Goal: Task Accomplishment & Management: Complete application form

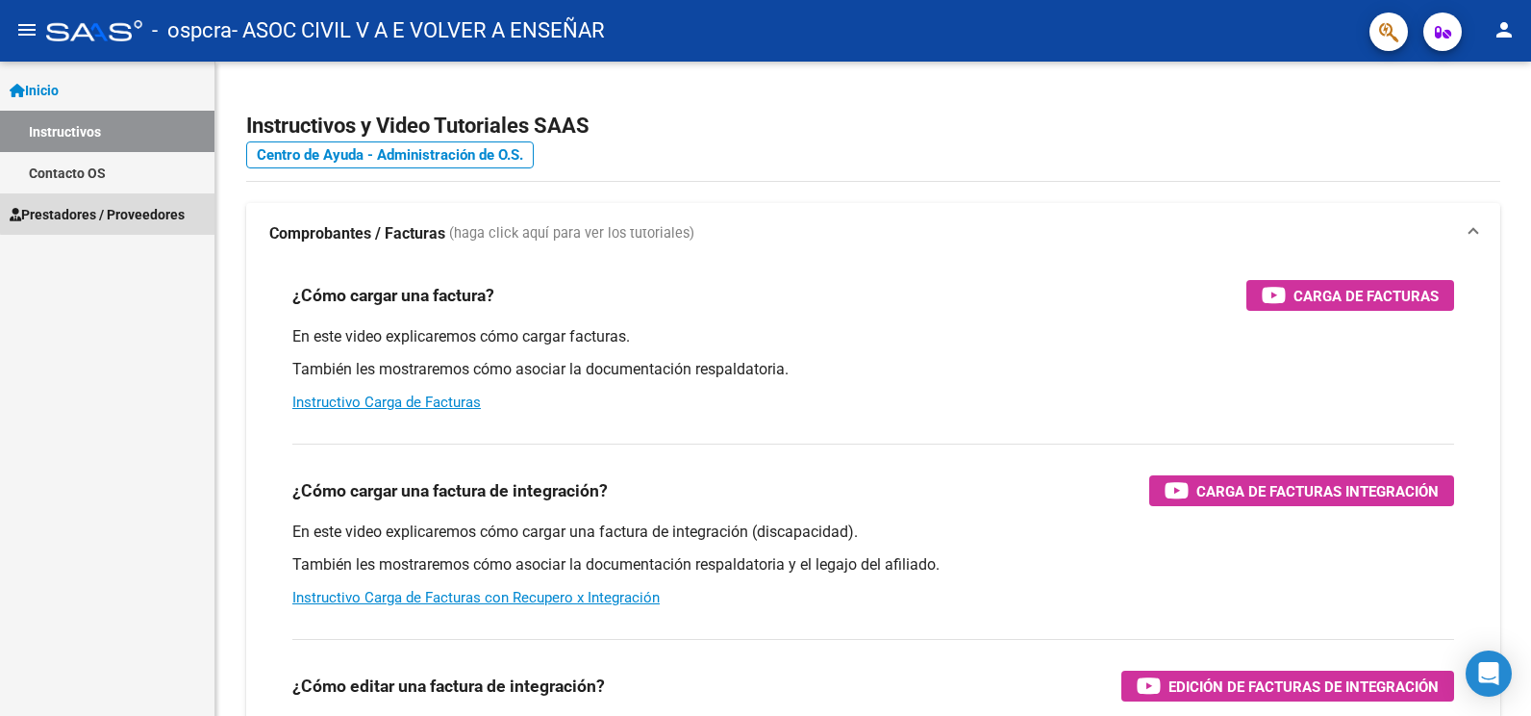
click at [123, 213] on span "Prestadores / Proveedores" at bounding box center [97, 214] width 175 height 21
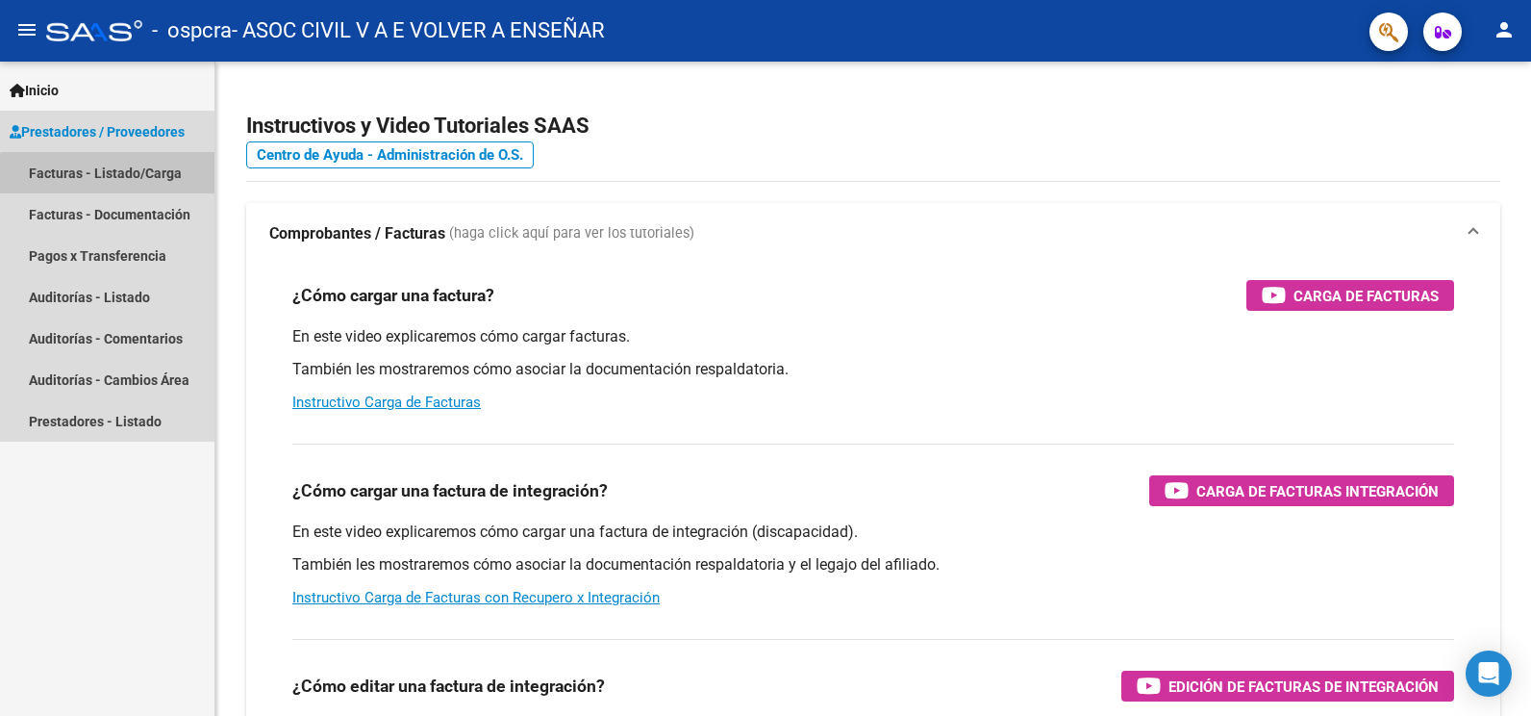
click at [130, 183] on link "Facturas - Listado/Carga" at bounding box center [107, 172] width 214 height 41
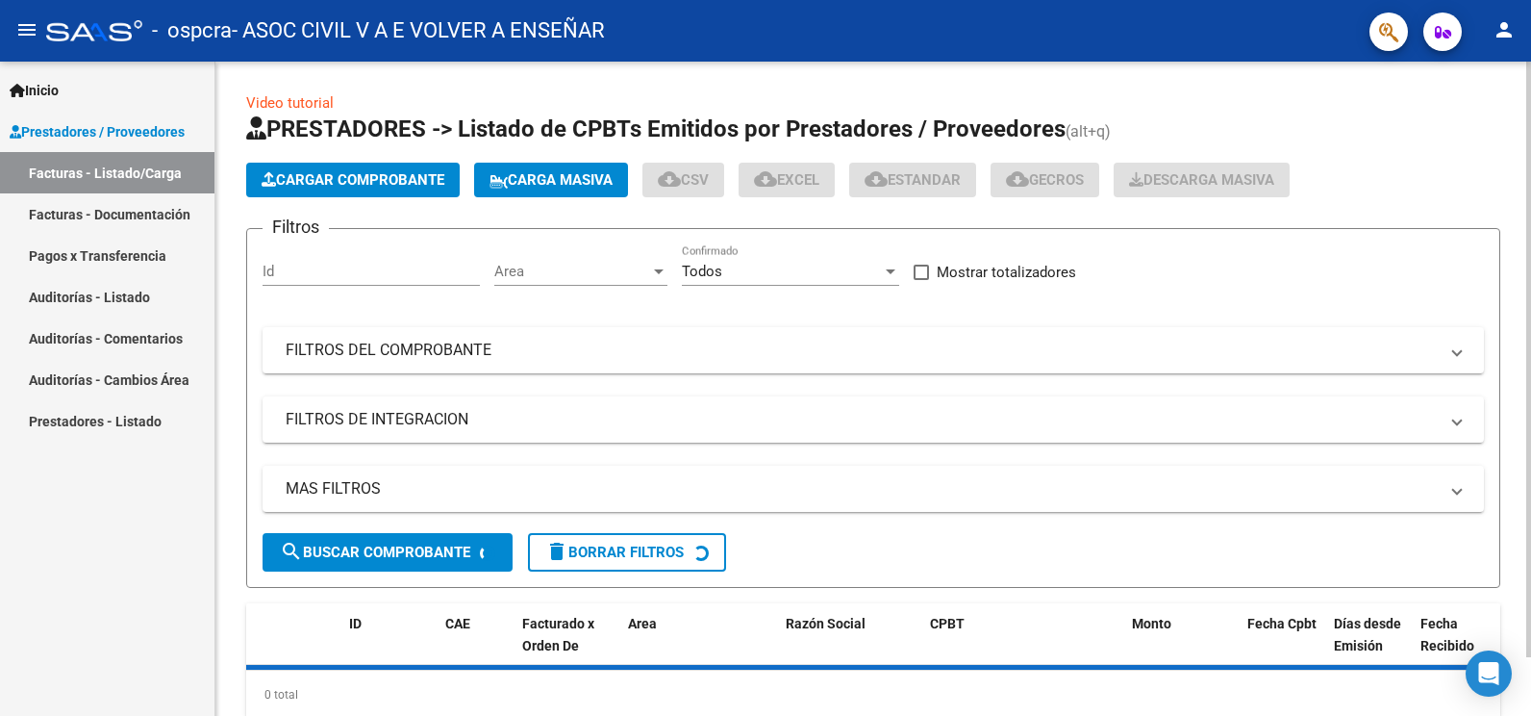
click at [272, 176] on icon "button" at bounding box center [269, 179] width 14 height 14
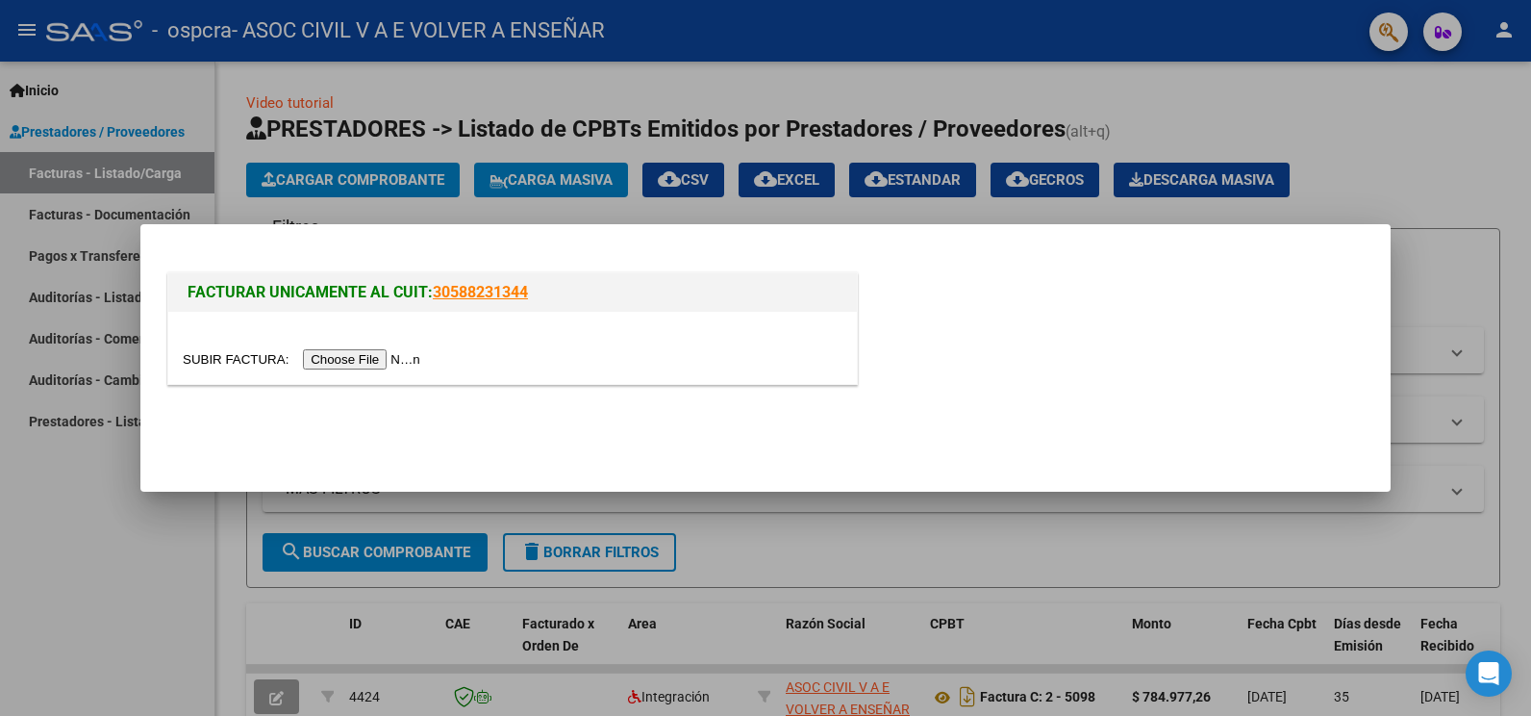
click at [354, 360] on input "file" at bounding box center [304, 359] width 243 height 20
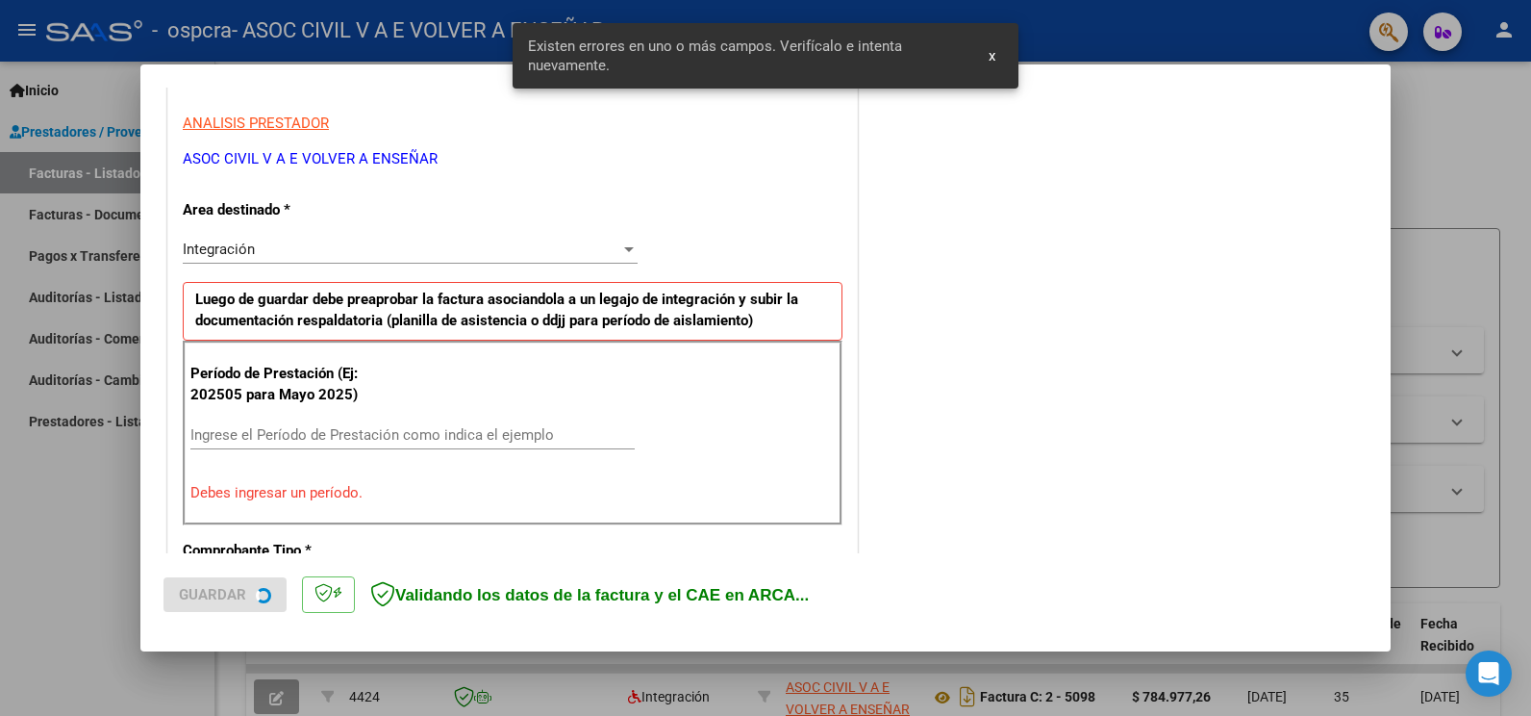
scroll to position [401, 0]
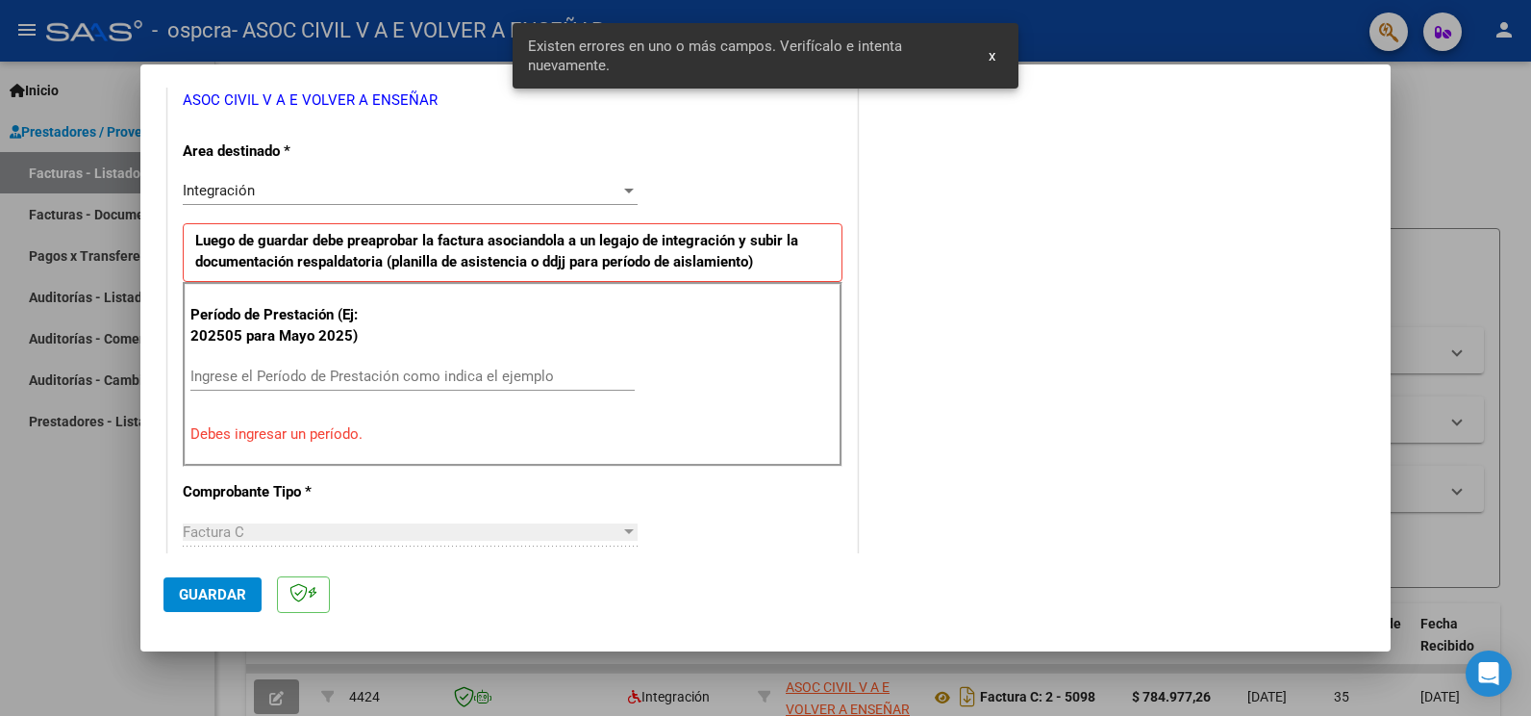
click at [276, 381] on input "Ingrese el Período de Prestación como indica el ejemplo" at bounding box center [412, 375] width 444 height 17
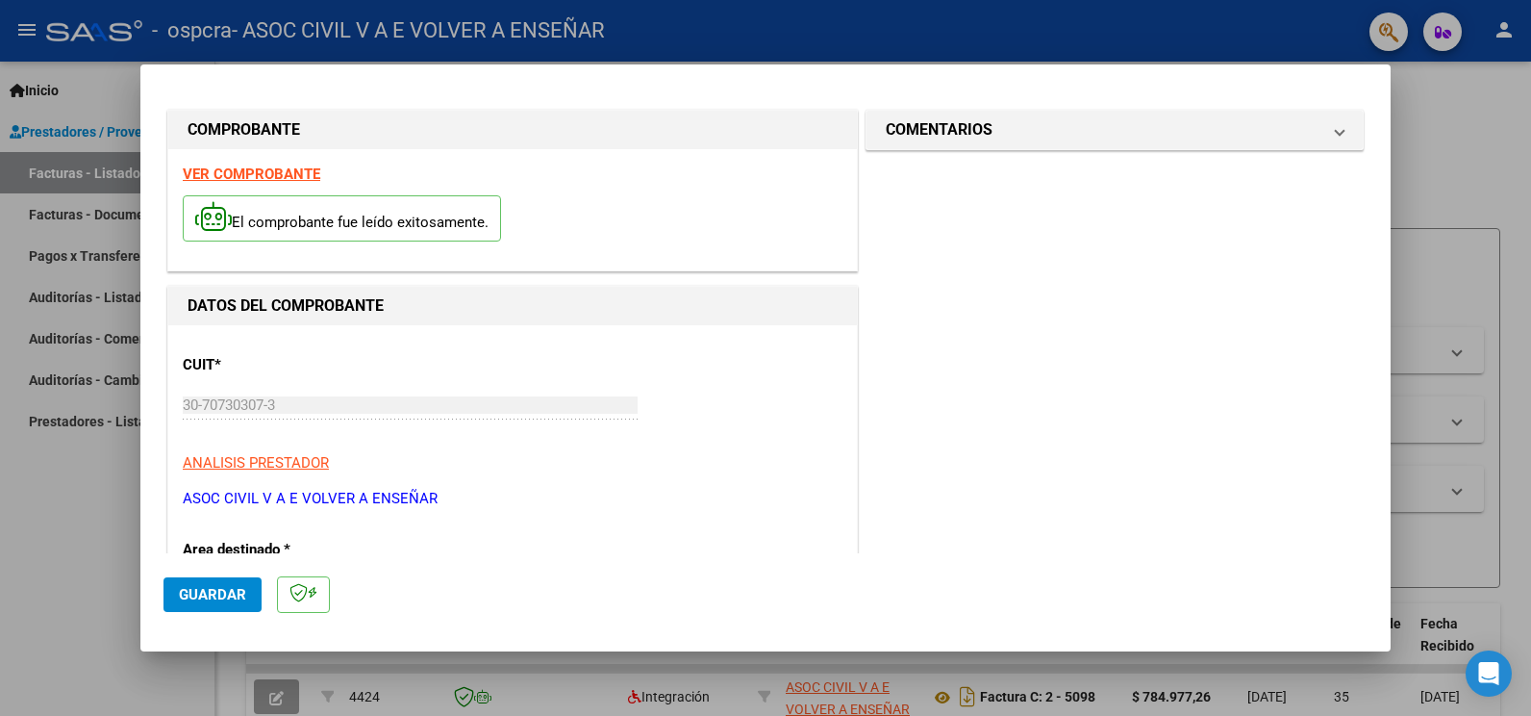
scroll to position [0, 0]
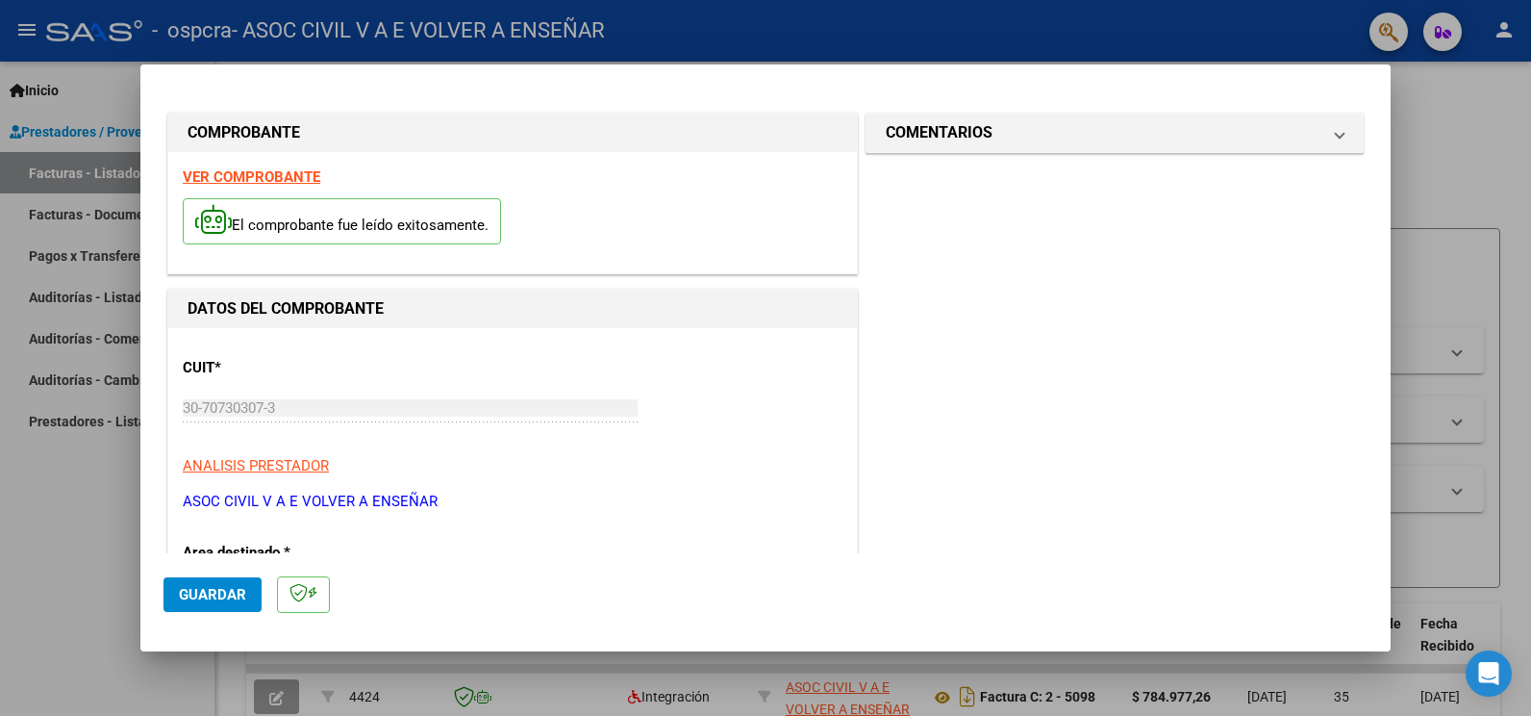
type input "202509"
click at [1200, 129] on mat-panel-title "COMENTARIOS" at bounding box center [1103, 132] width 435 height 23
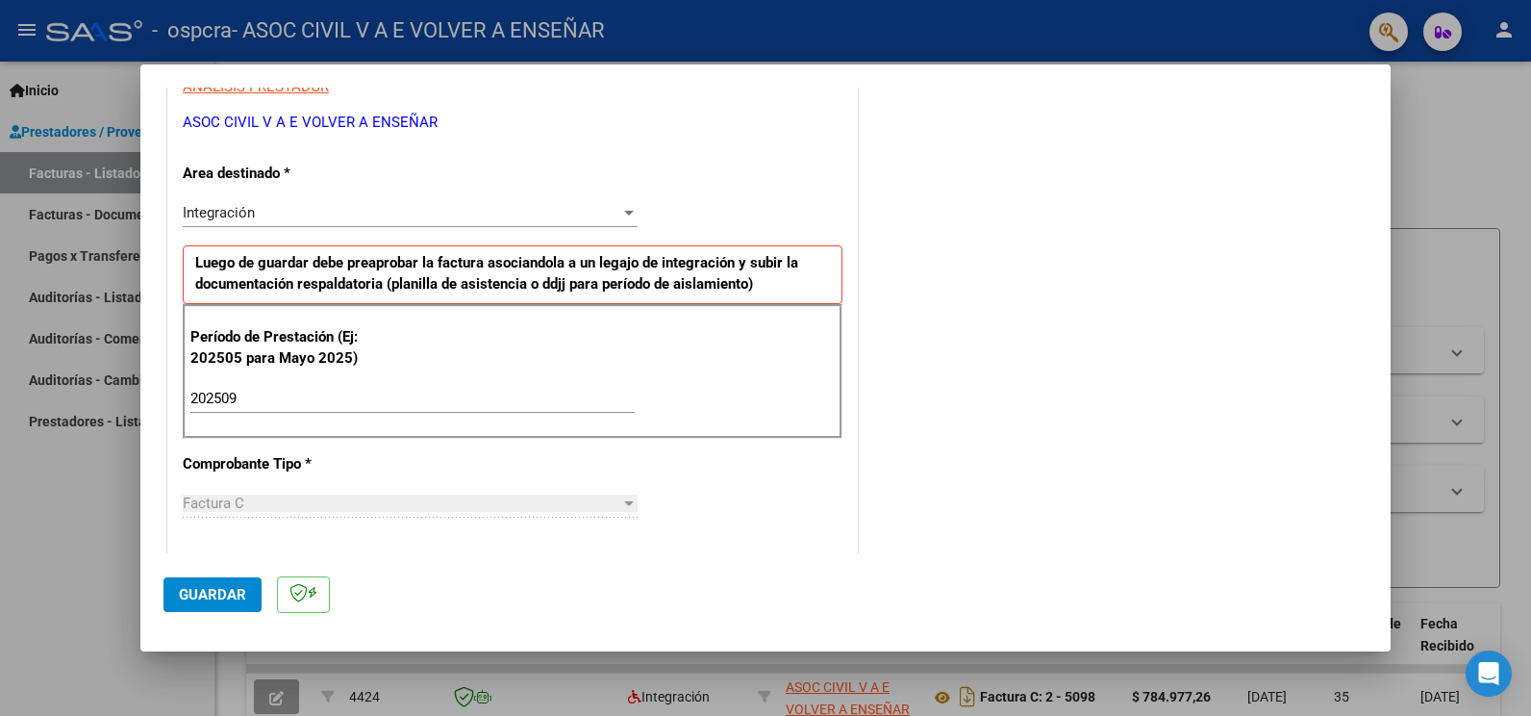
scroll to position [385, 0]
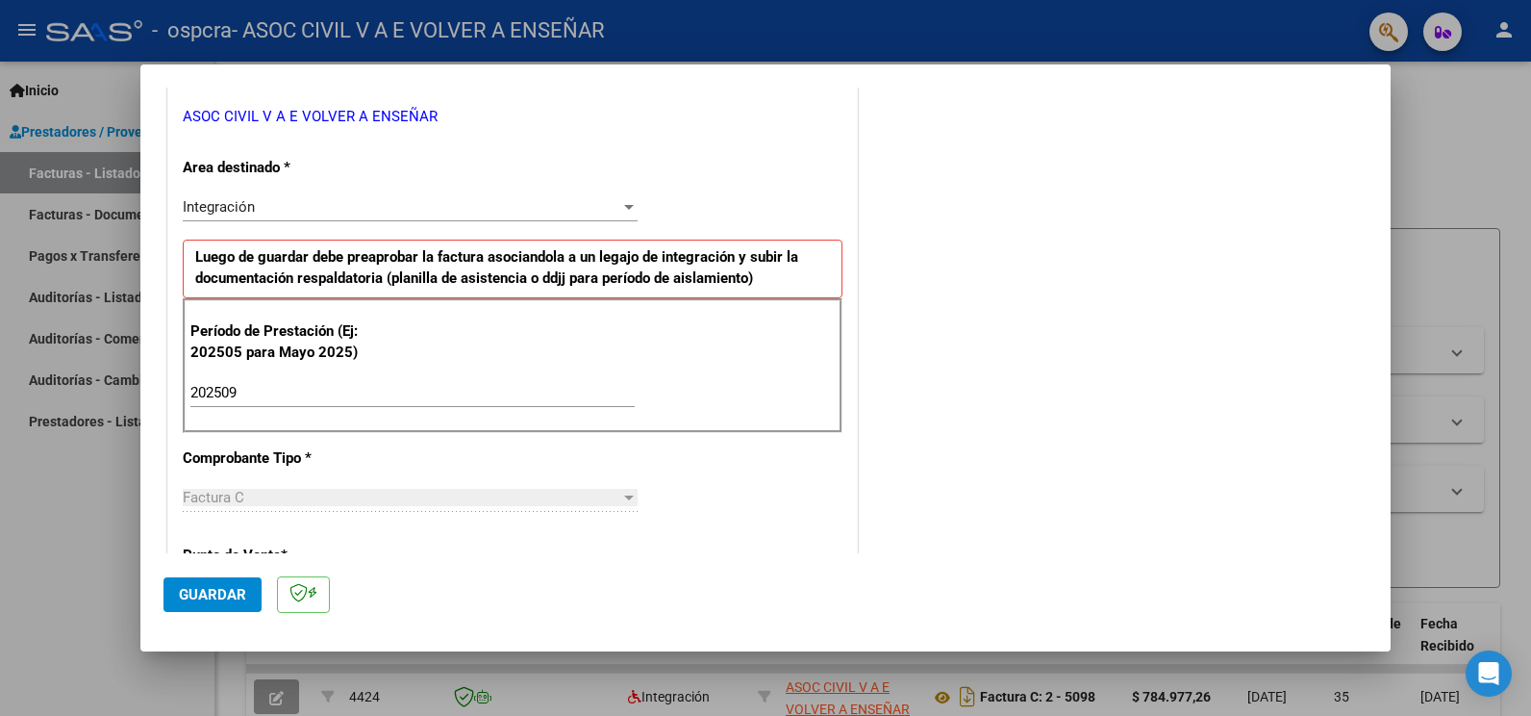
click at [207, 581] on button "Guardar" at bounding box center [213, 594] width 98 height 35
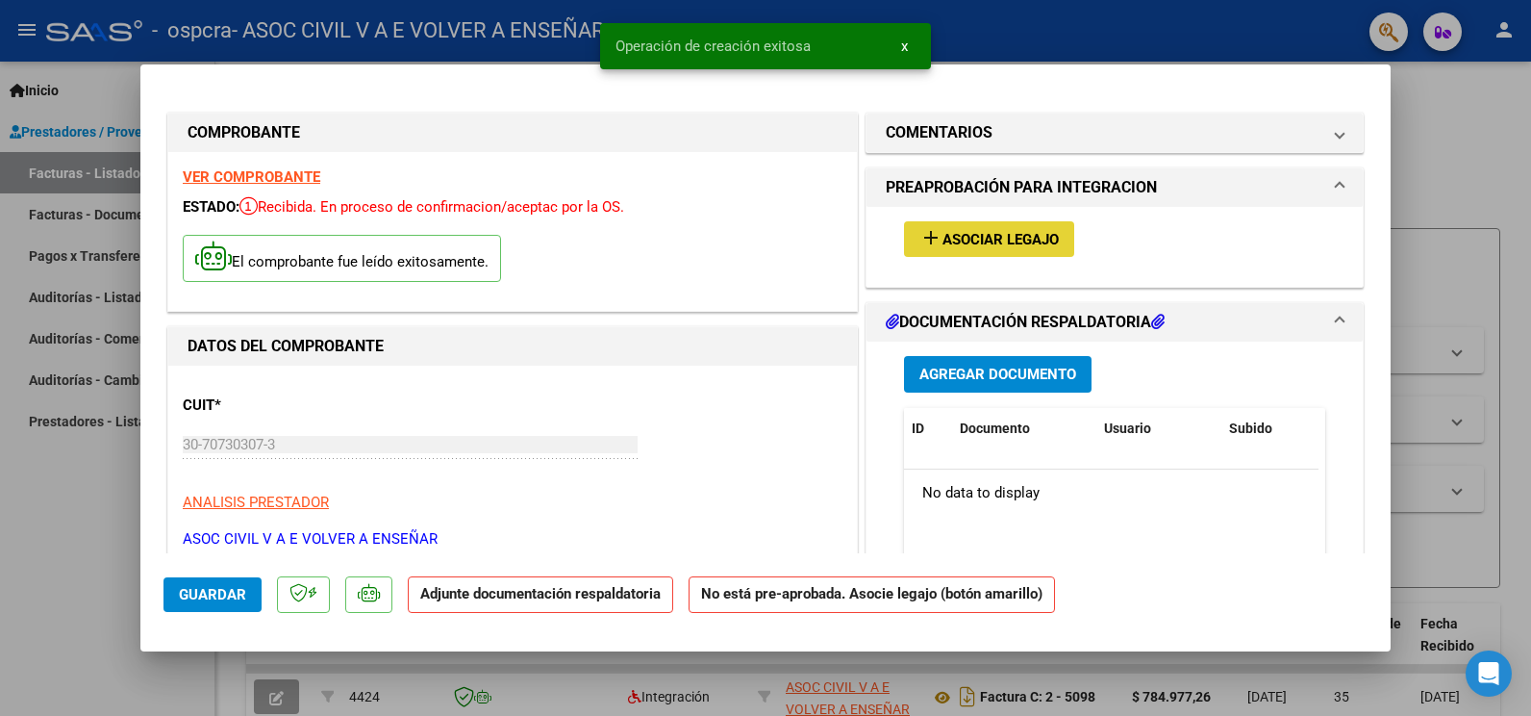
click at [1032, 239] on span "Asociar Legajo" at bounding box center [1001, 239] width 116 height 17
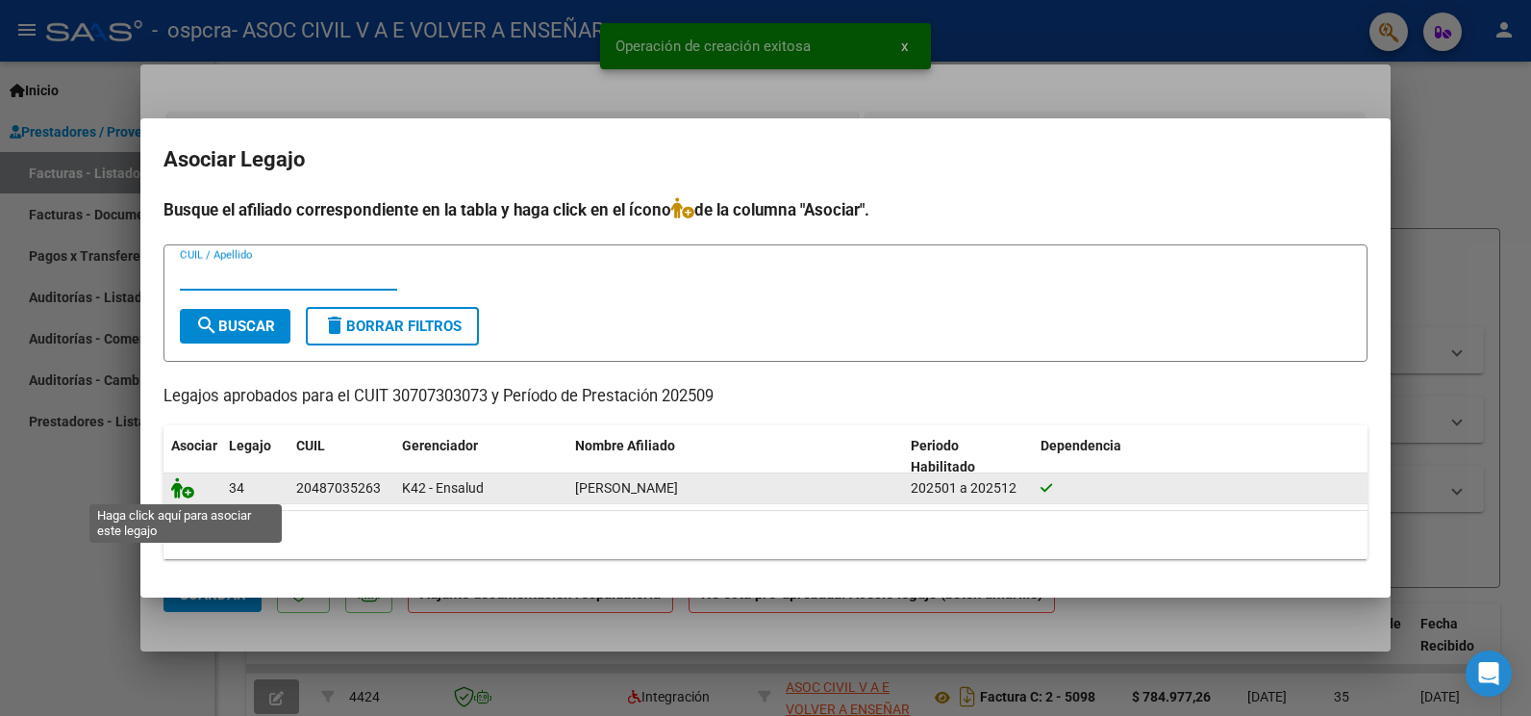
click at [184, 496] on icon at bounding box center [182, 487] width 23 height 21
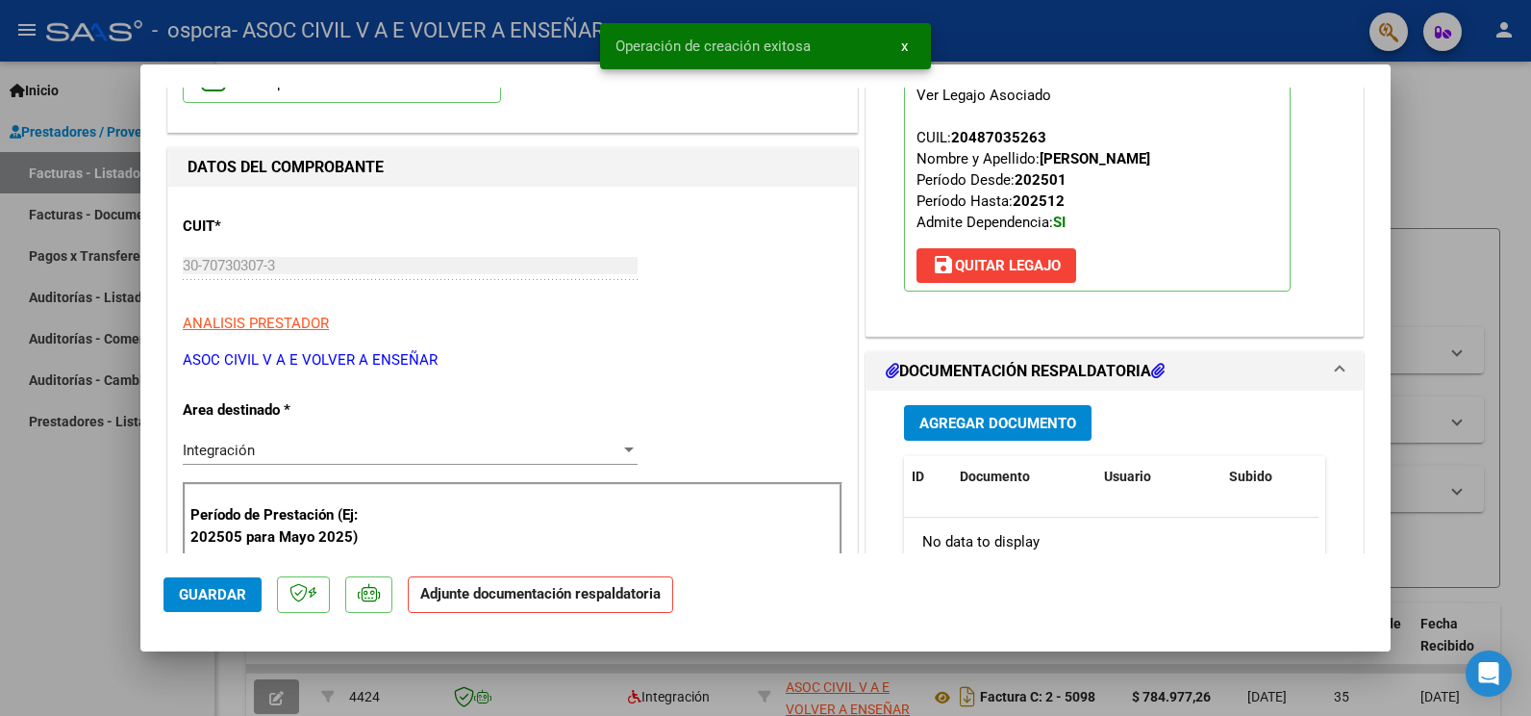
scroll to position [192, 0]
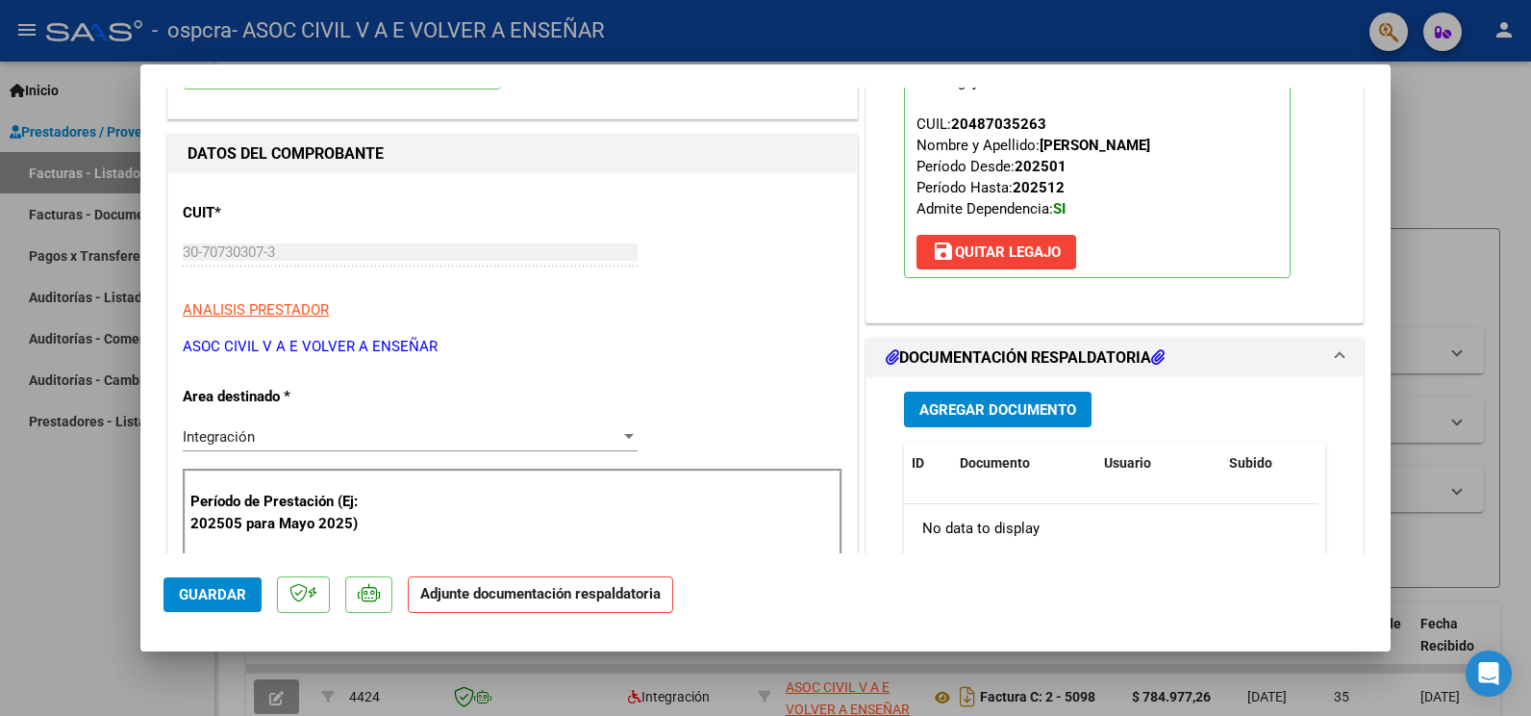
click at [1010, 417] on span "Agregar Documento" at bounding box center [997, 409] width 157 height 17
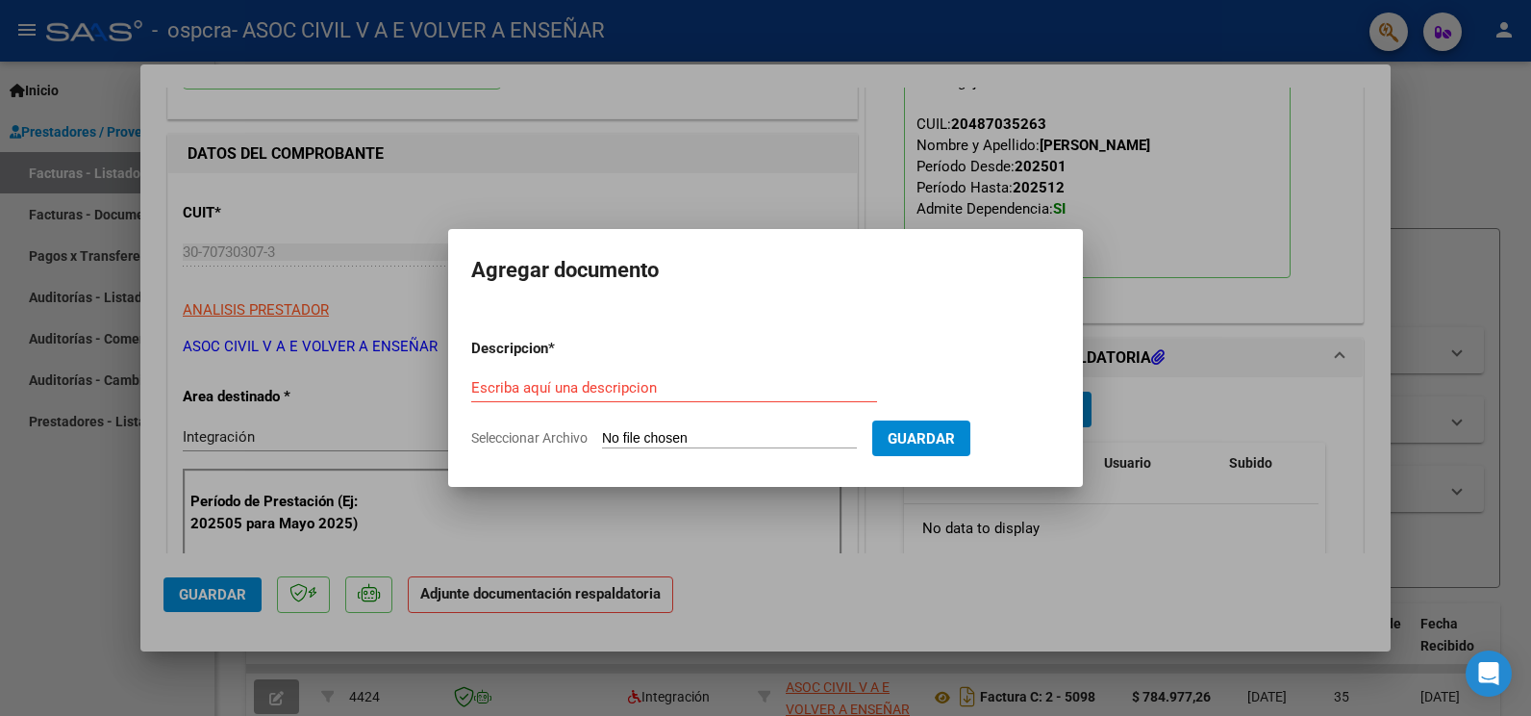
click at [667, 441] on input "Seleccionar Archivo" at bounding box center [729, 439] width 255 height 18
type input "C:\fakepath\16 HERNANDEZ PLANILLA.pdf"
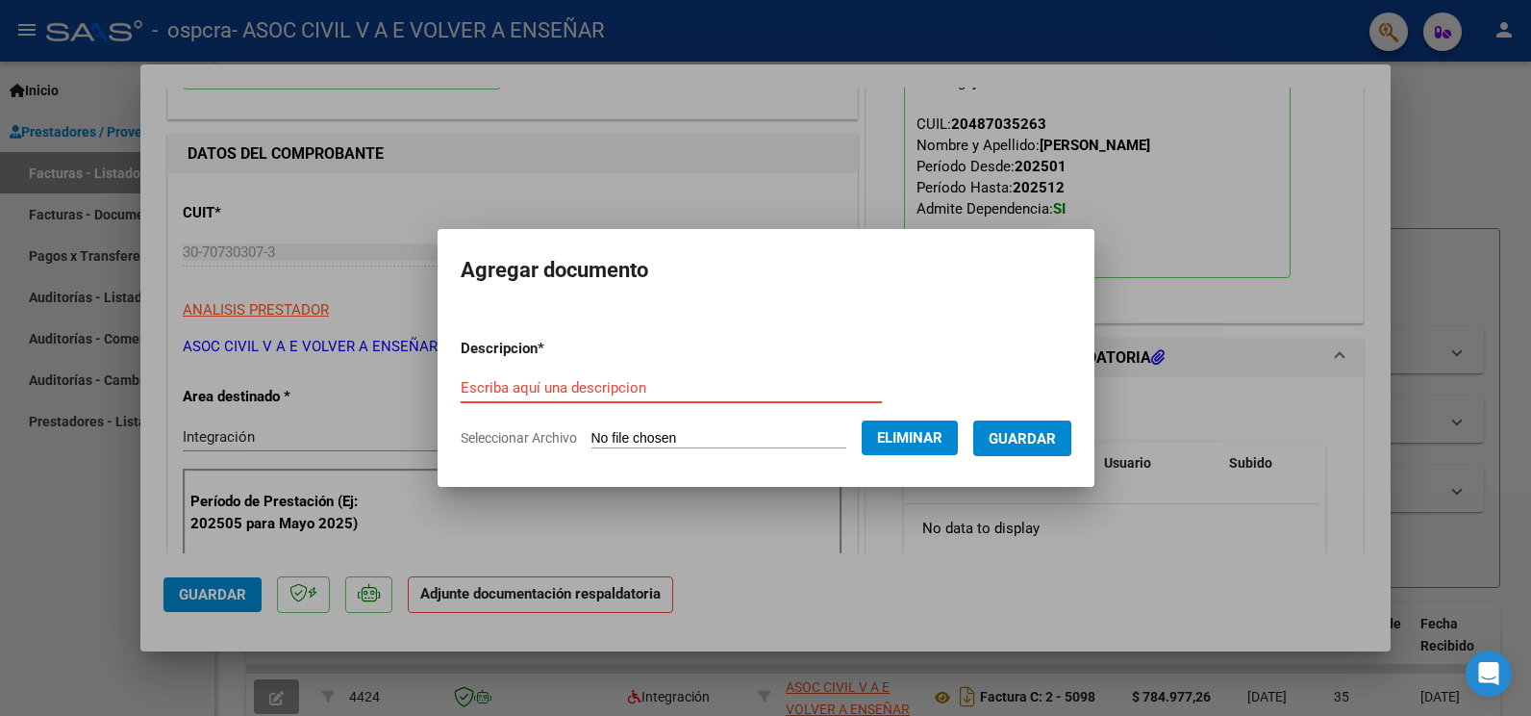
click at [663, 367] on form "Descripcion * Escriba aquí una descripcion Seleccionar Archivo Eliminar Guardar" at bounding box center [766, 393] width 611 height 140
type input "a"
type input "ASISTENCIA"
click at [1056, 431] on span "Guardar" at bounding box center [1022, 438] width 67 height 17
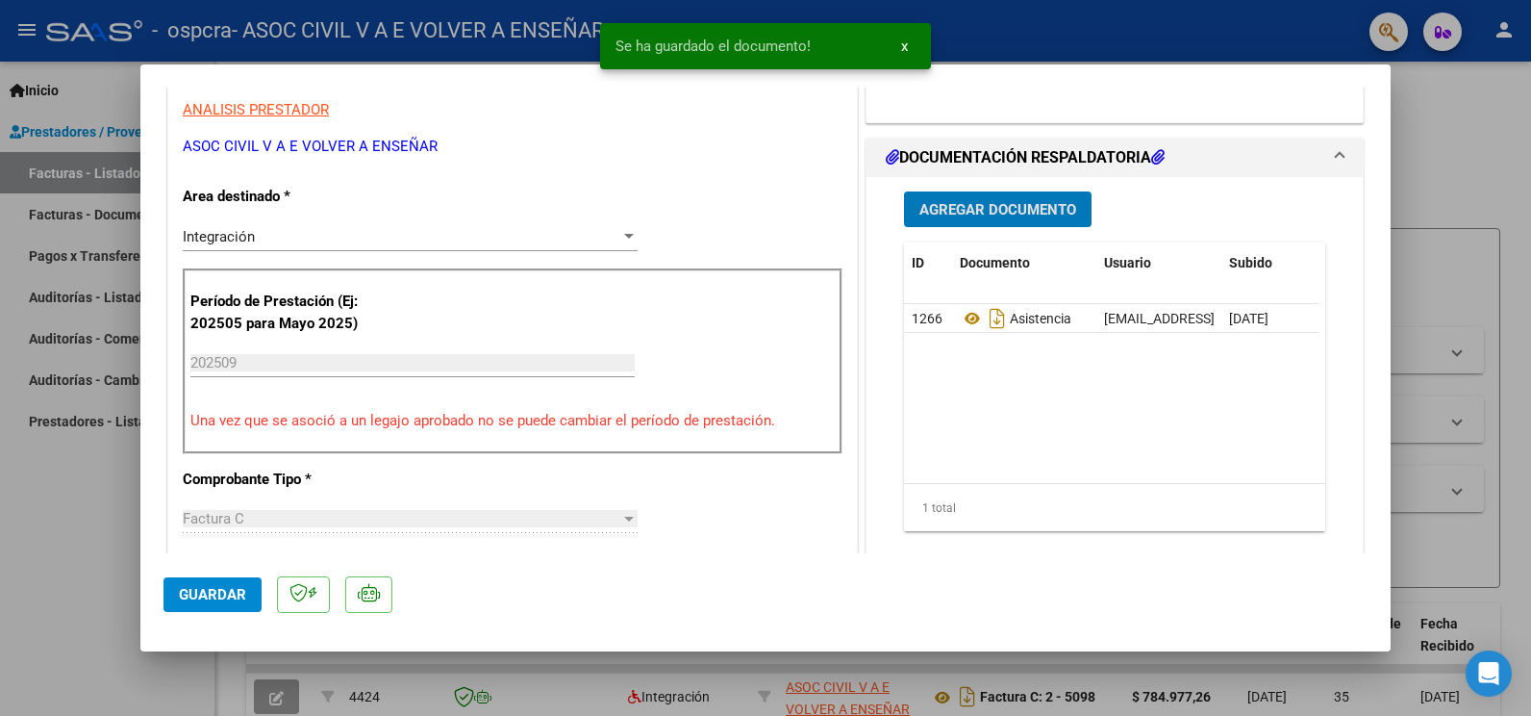
scroll to position [385, 0]
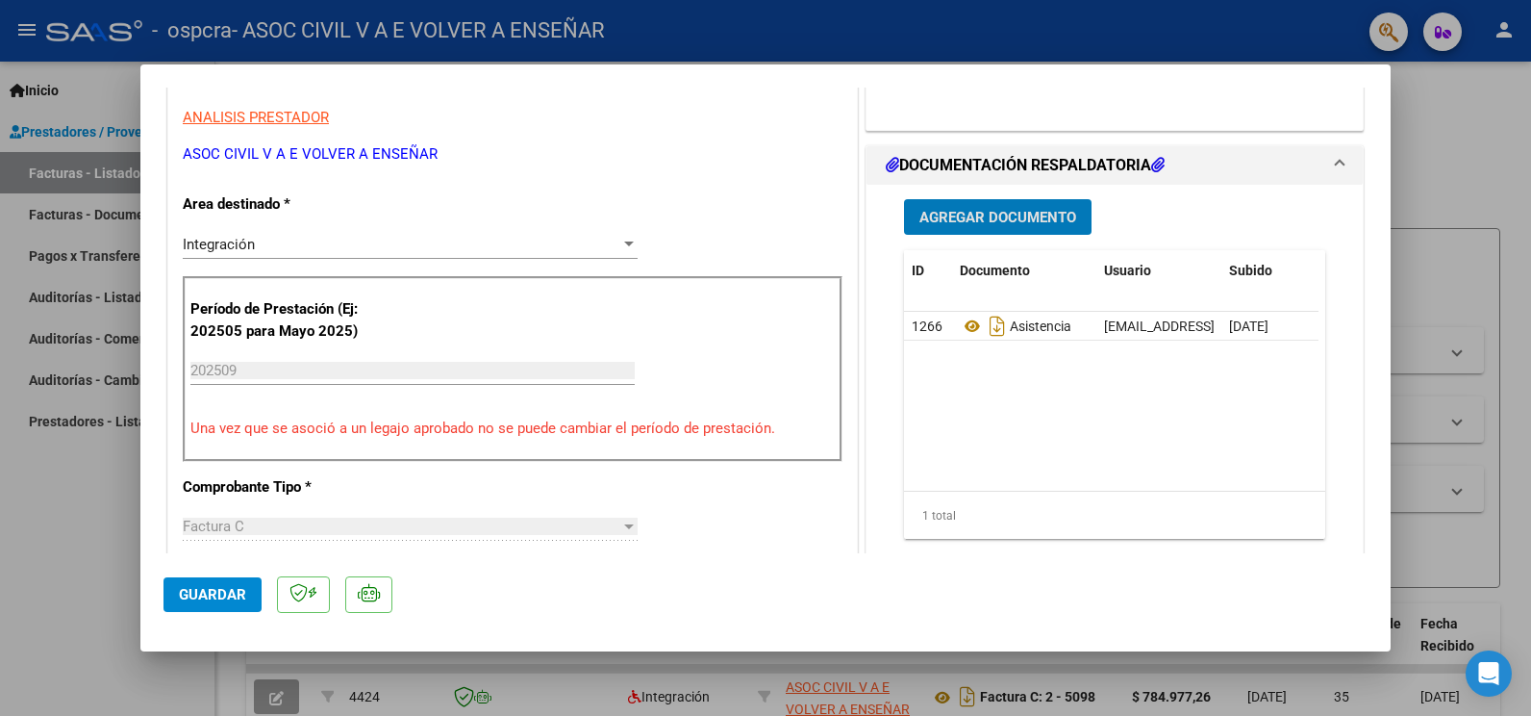
click at [199, 597] on span "Guardar" at bounding box center [212, 594] width 67 height 17
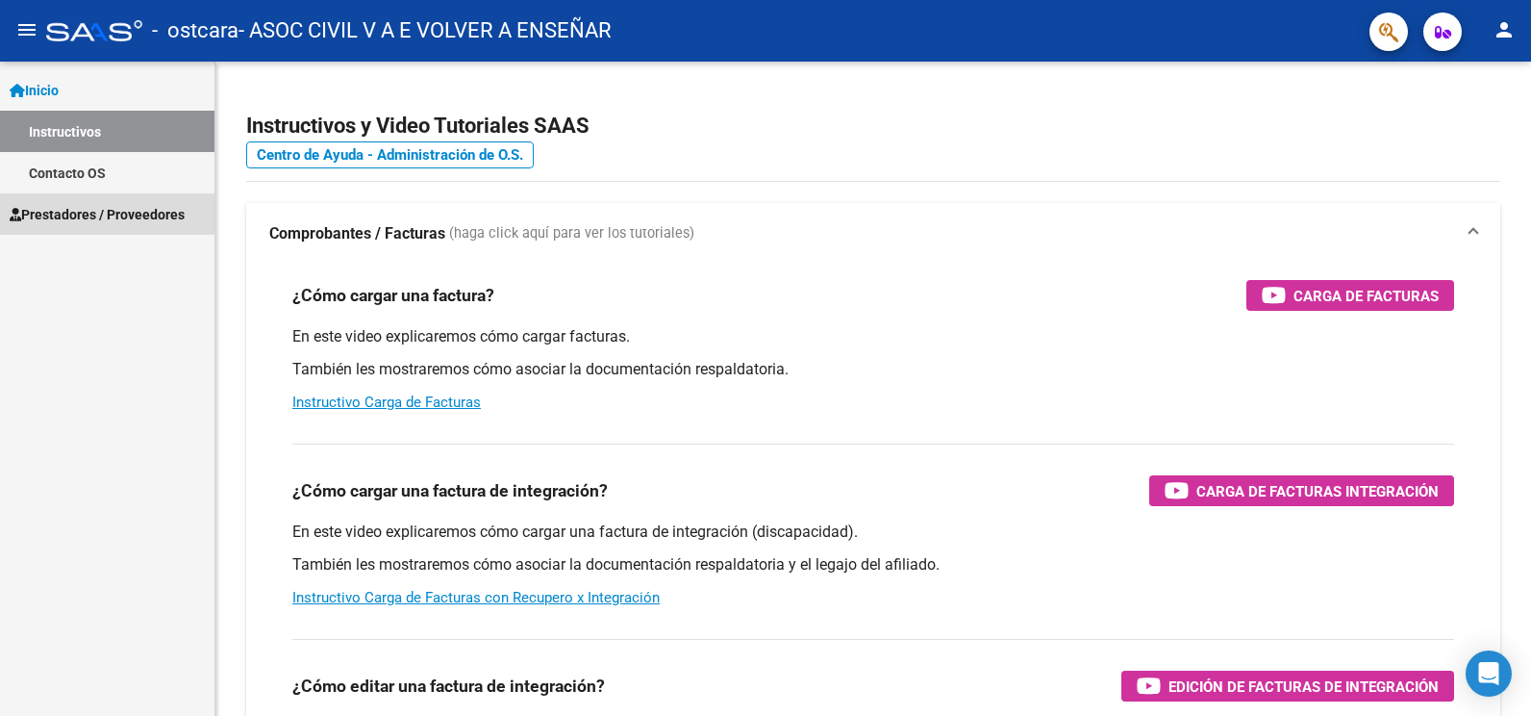
click at [84, 213] on span "Prestadores / Proveedores" at bounding box center [97, 214] width 175 height 21
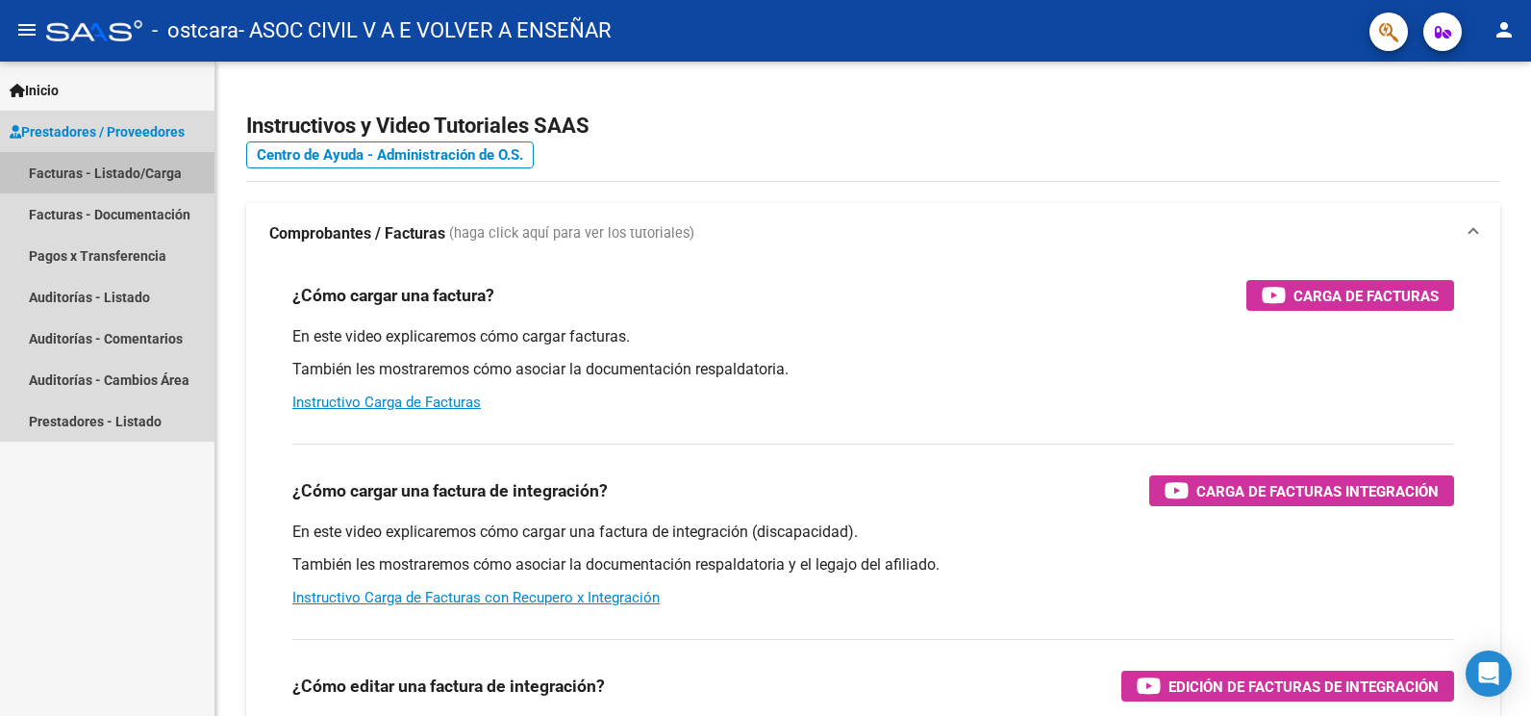
click at [114, 168] on link "Facturas - Listado/Carga" at bounding box center [107, 172] width 214 height 41
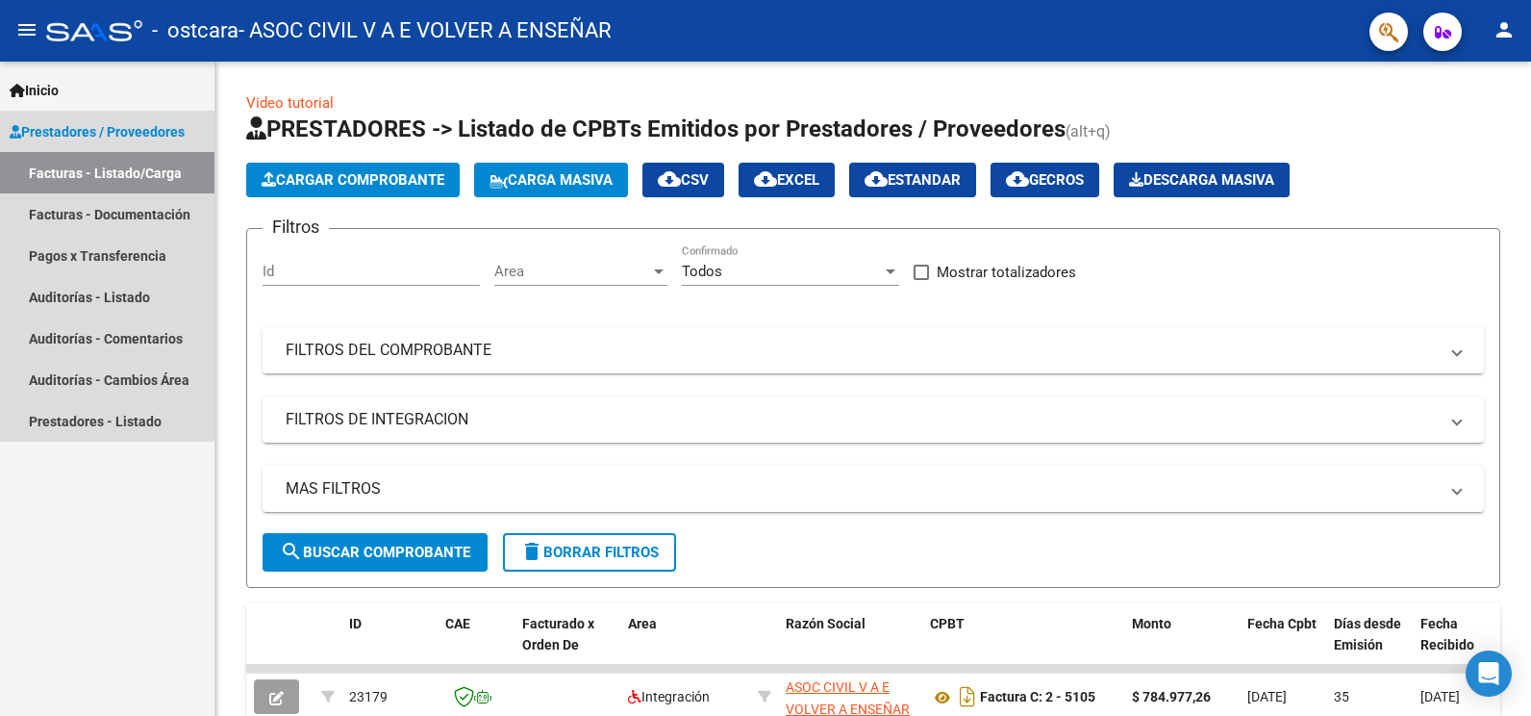
click at [130, 135] on span "Prestadores / Proveedores" at bounding box center [97, 131] width 175 height 21
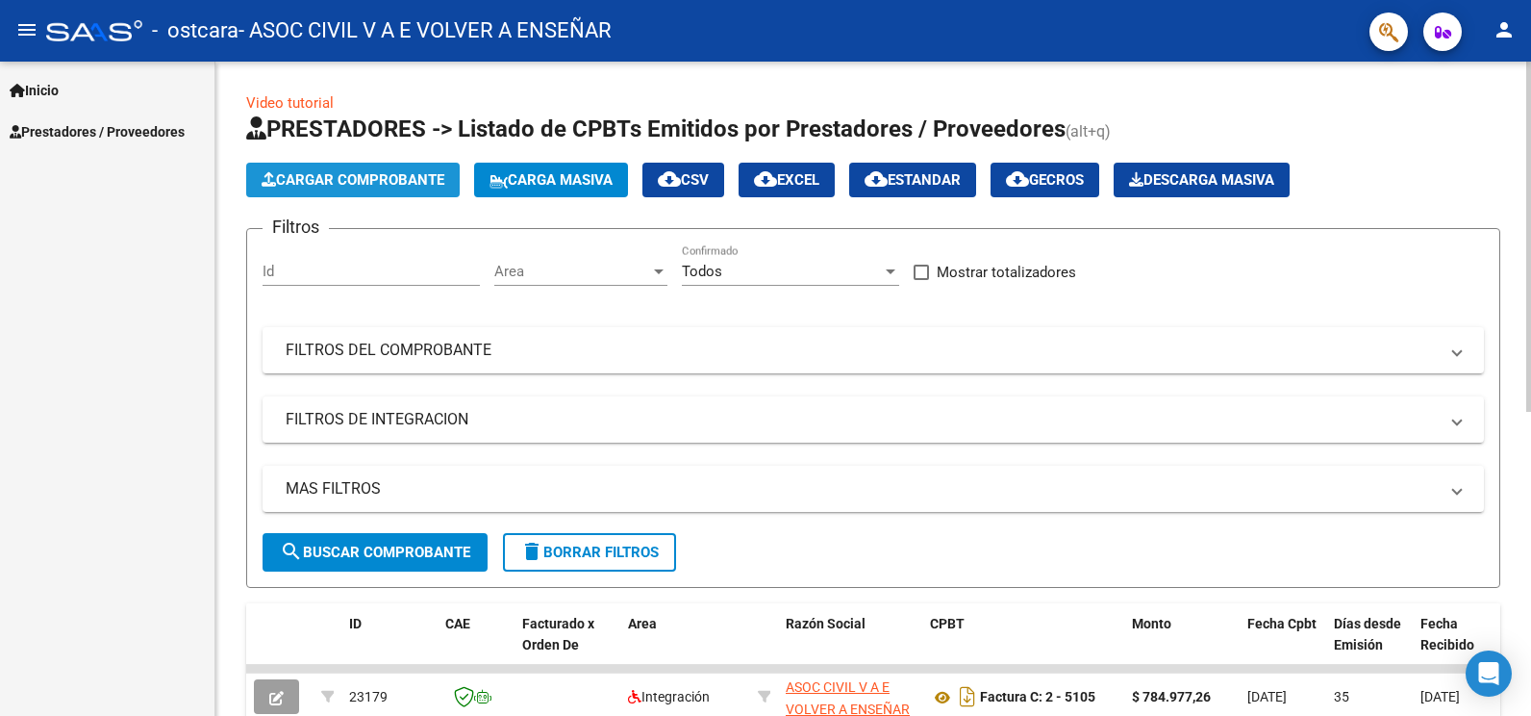
click at [360, 171] on span "Cargar Comprobante" at bounding box center [353, 179] width 183 height 17
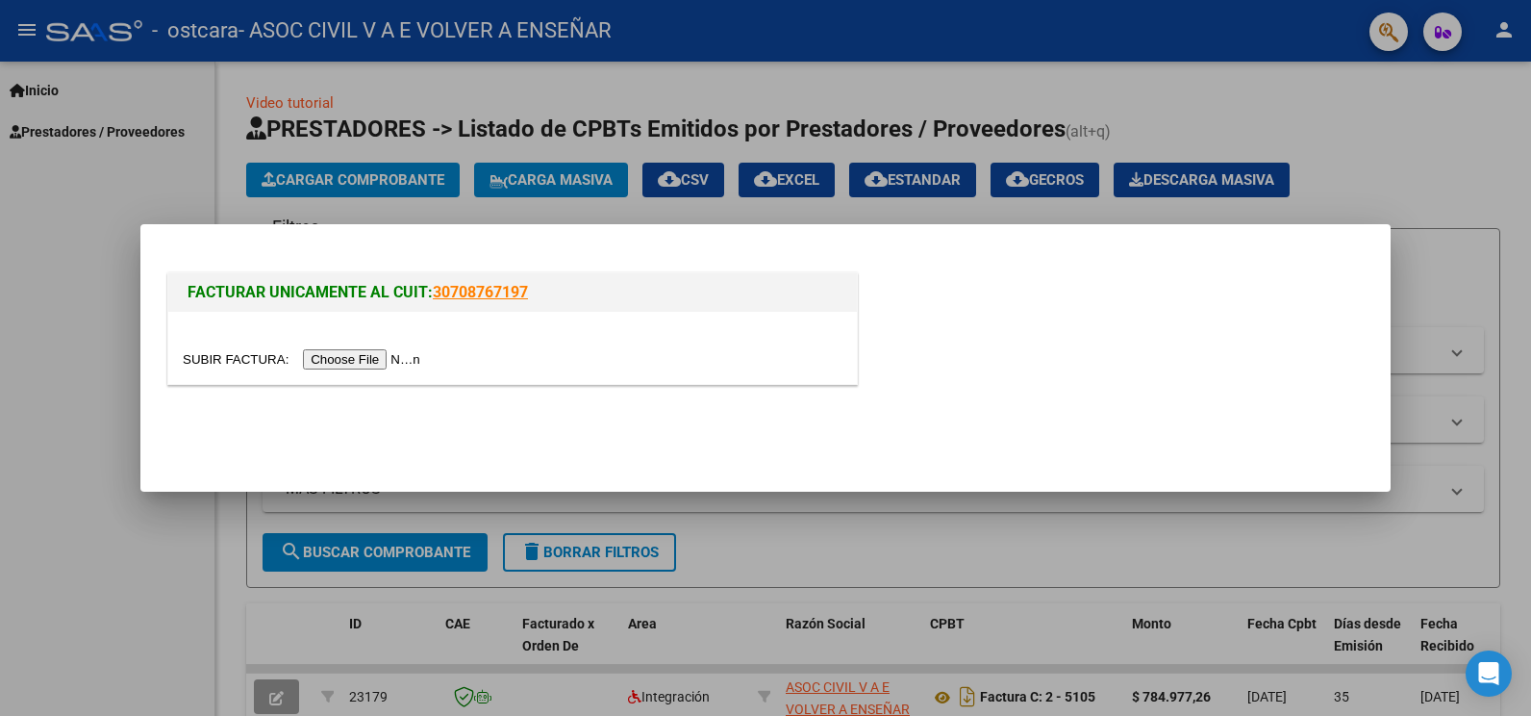
click at [355, 358] on input "file" at bounding box center [304, 359] width 243 height 20
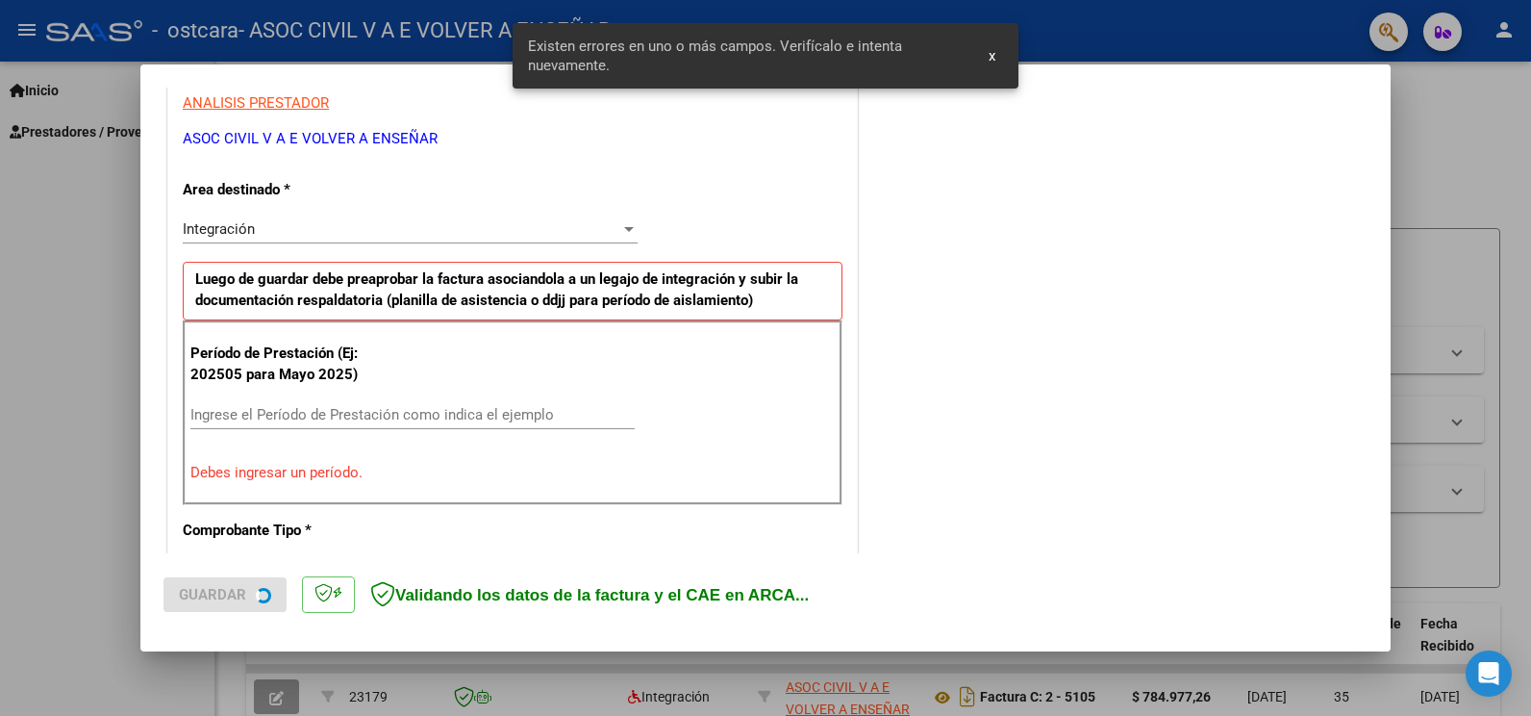
scroll to position [401, 0]
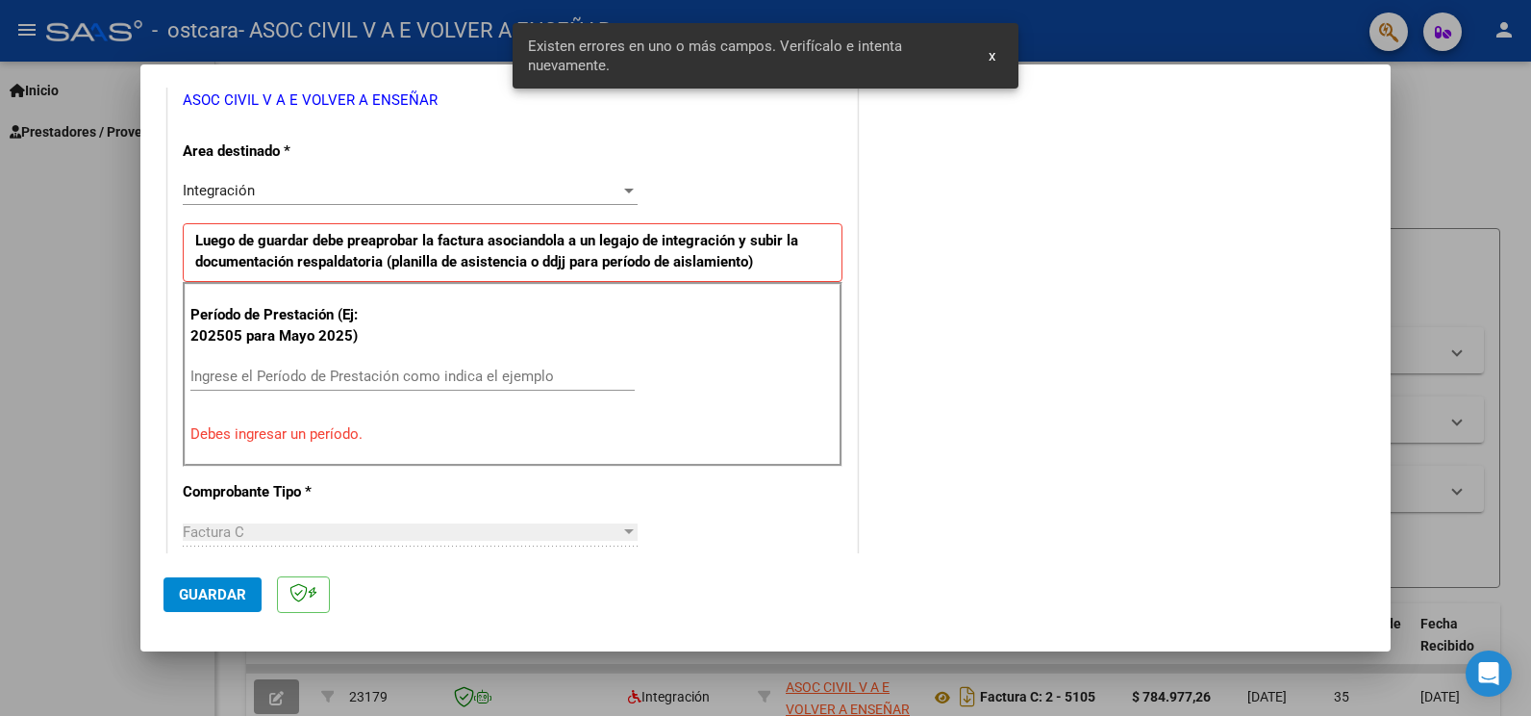
click at [271, 382] on input "Ingrese el Período de Prestación como indica el ejemplo" at bounding box center [412, 375] width 444 height 17
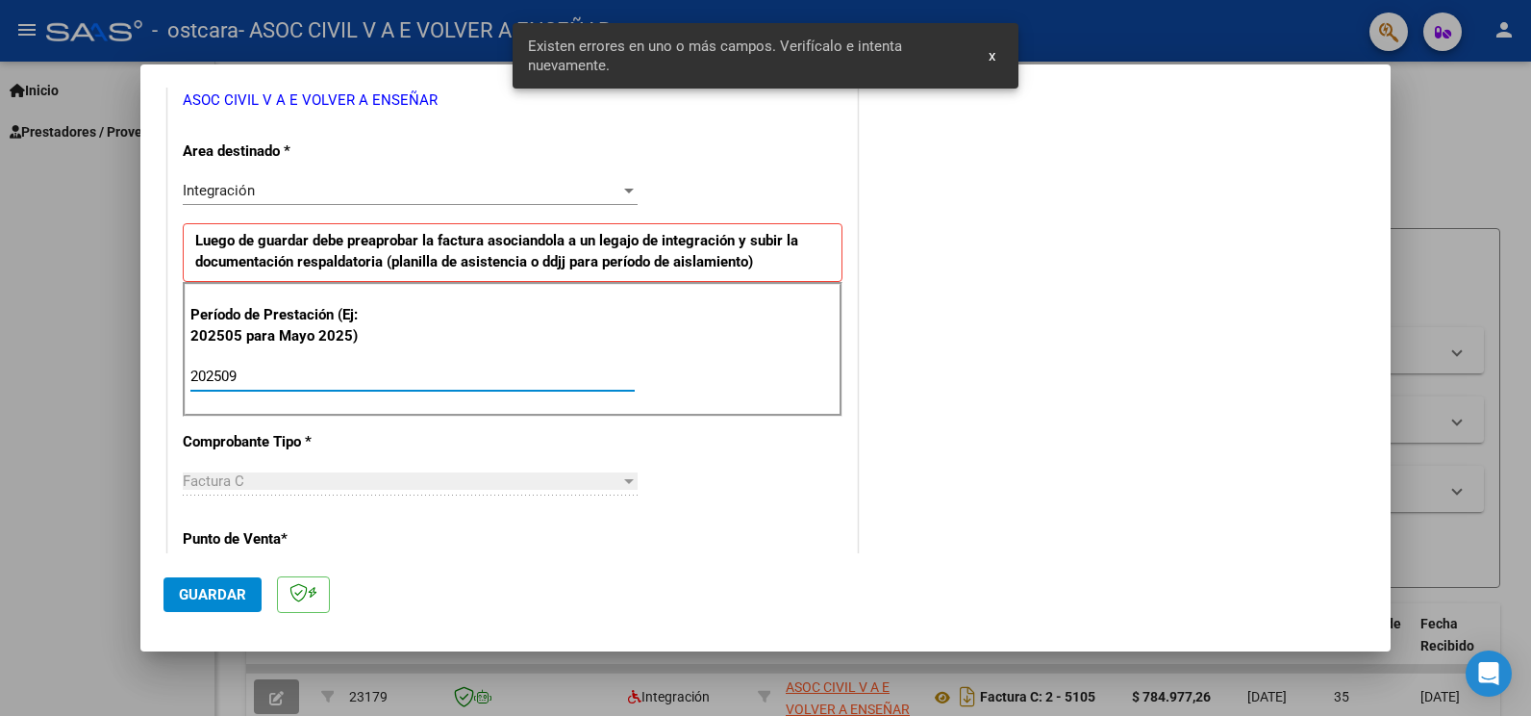
type input "202509"
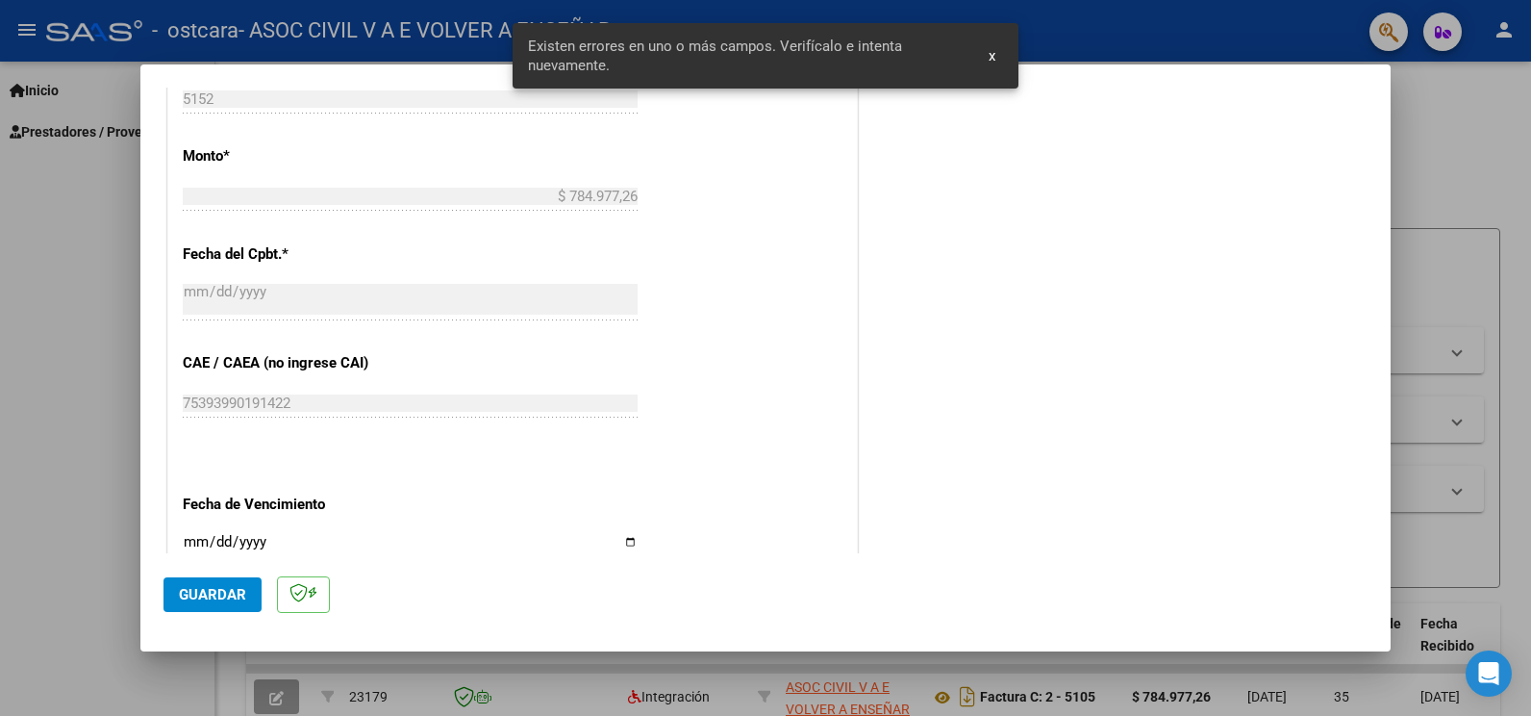
scroll to position [1227, 0]
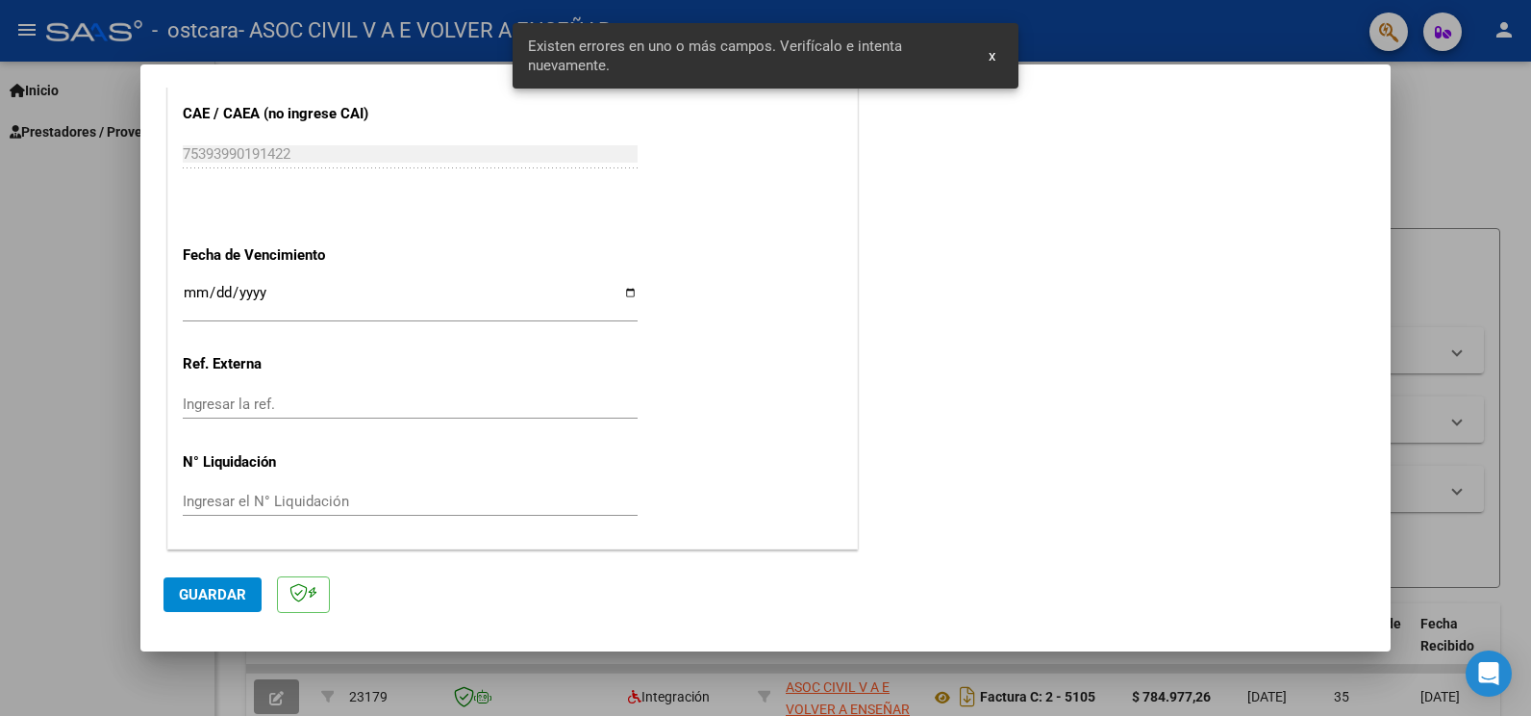
click at [171, 618] on mat-dialog-actions "Guardar" at bounding box center [766, 591] width 1204 height 76
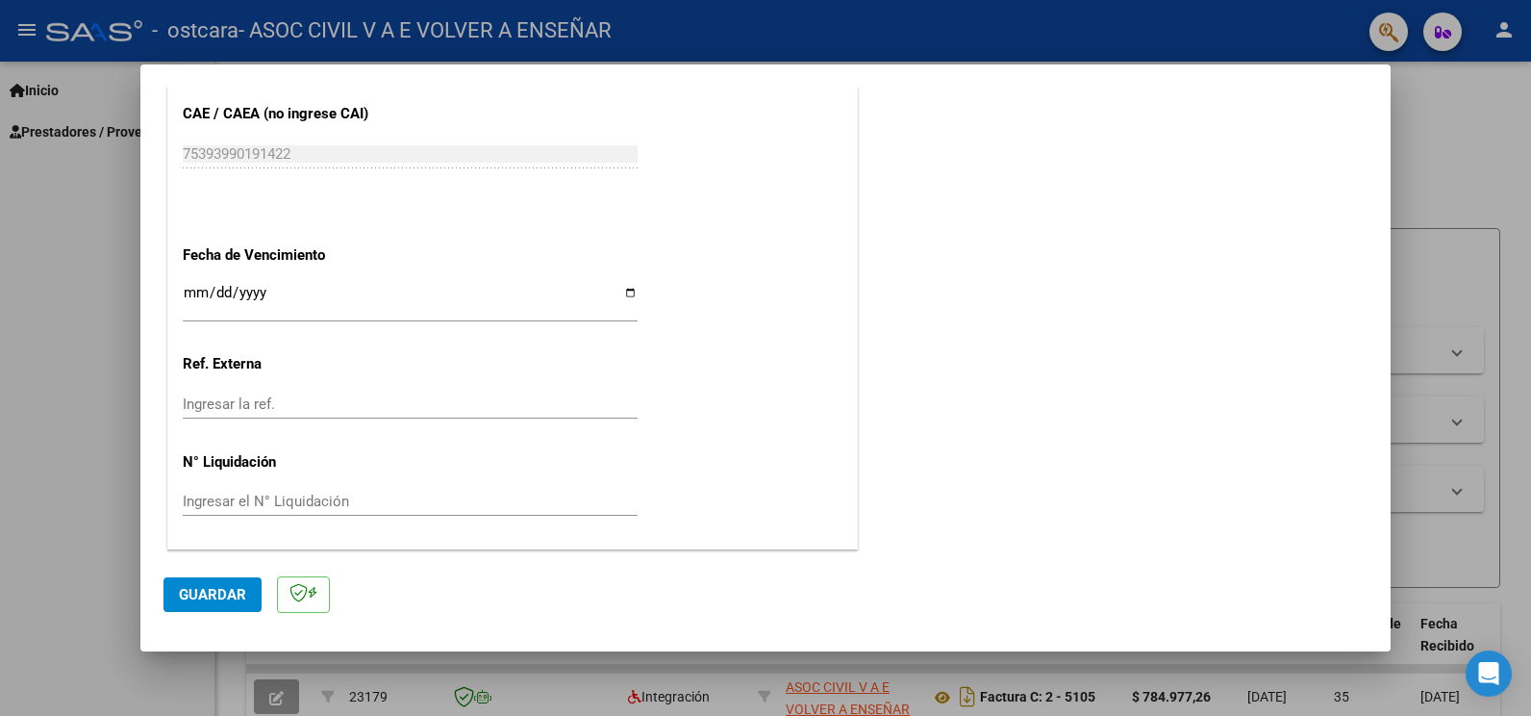
click at [174, 616] on mat-dialog-actions "Guardar" at bounding box center [766, 591] width 1204 height 76
click at [198, 589] on span "Guardar" at bounding box center [212, 594] width 67 height 17
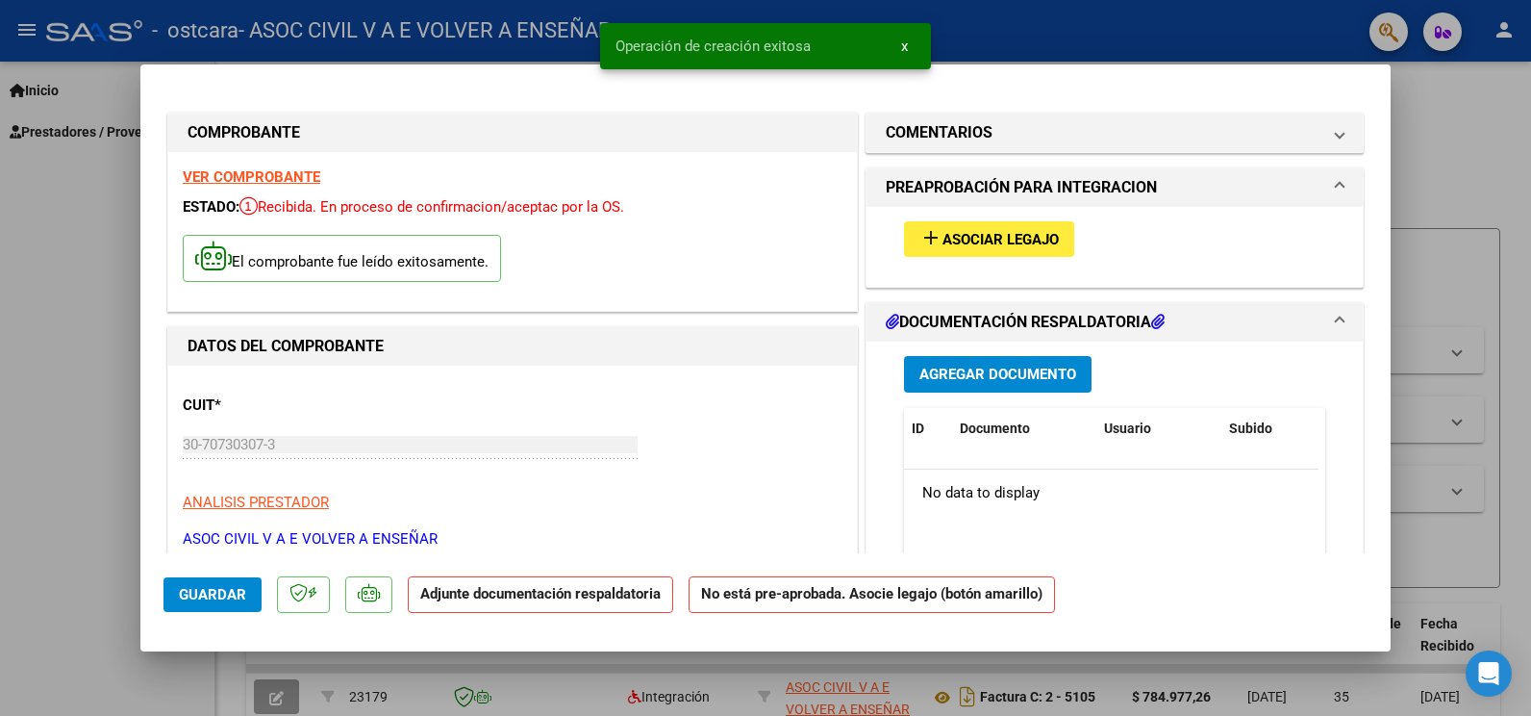
click at [994, 234] on span "Asociar Legajo" at bounding box center [1001, 239] width 116 height 17
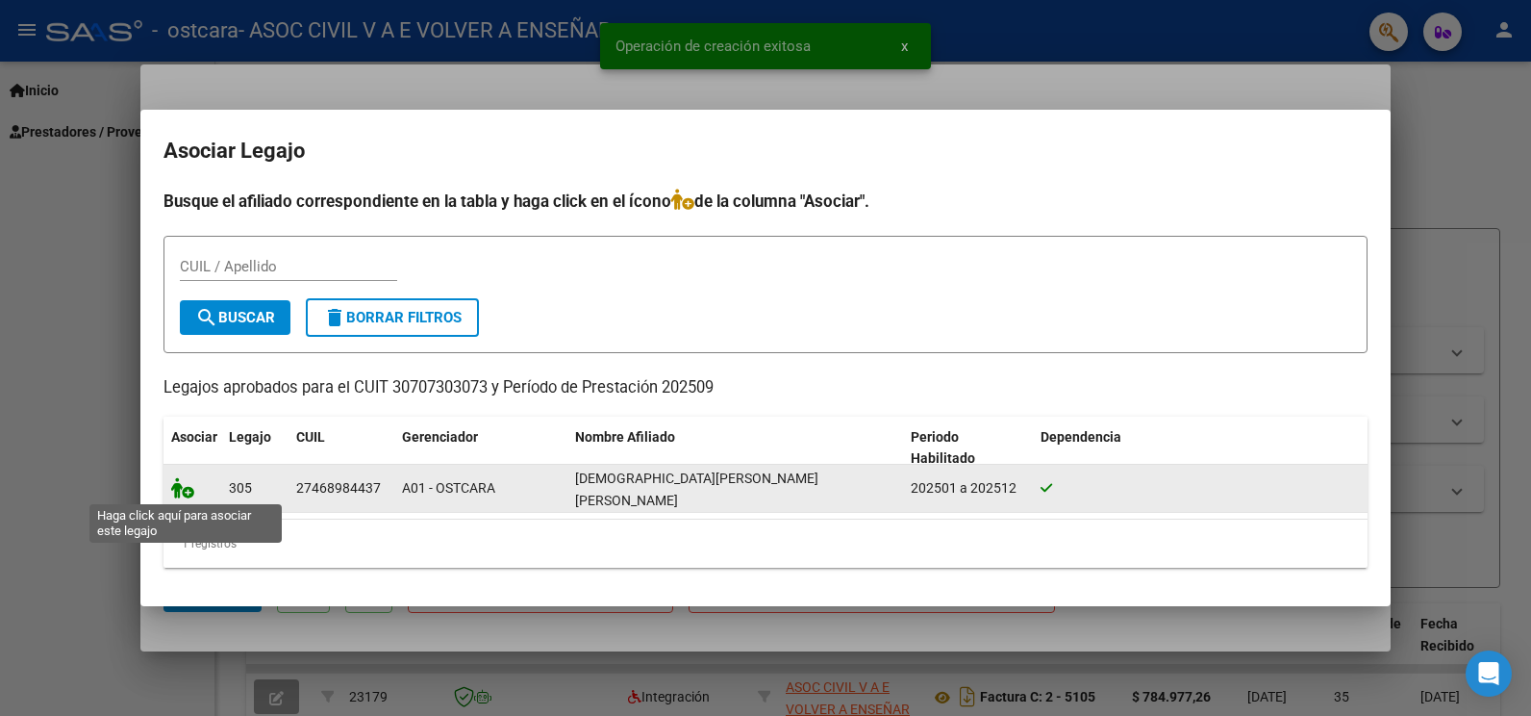
click at [184, 487] on icon at bounding box center [182, 487] width 23 height 21
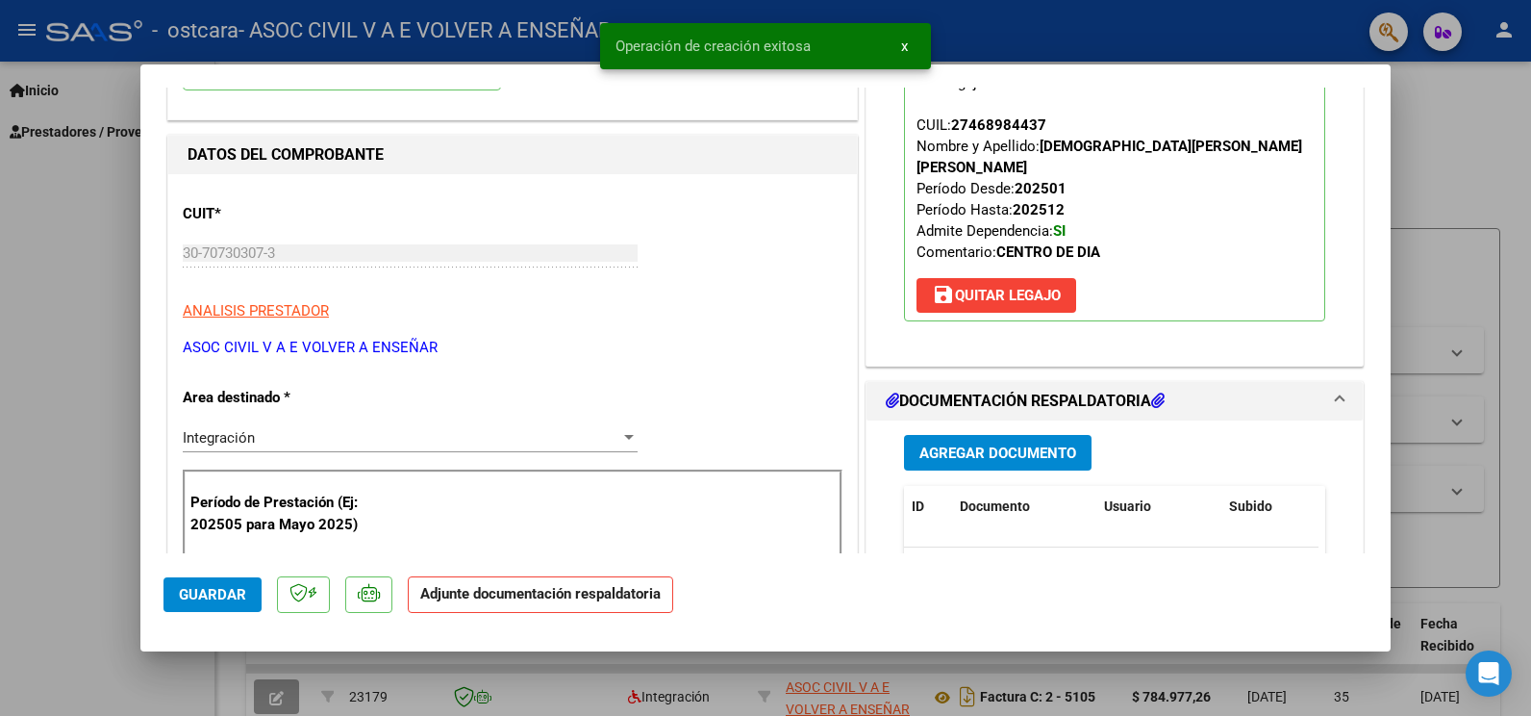
scroll to position [192, 0]
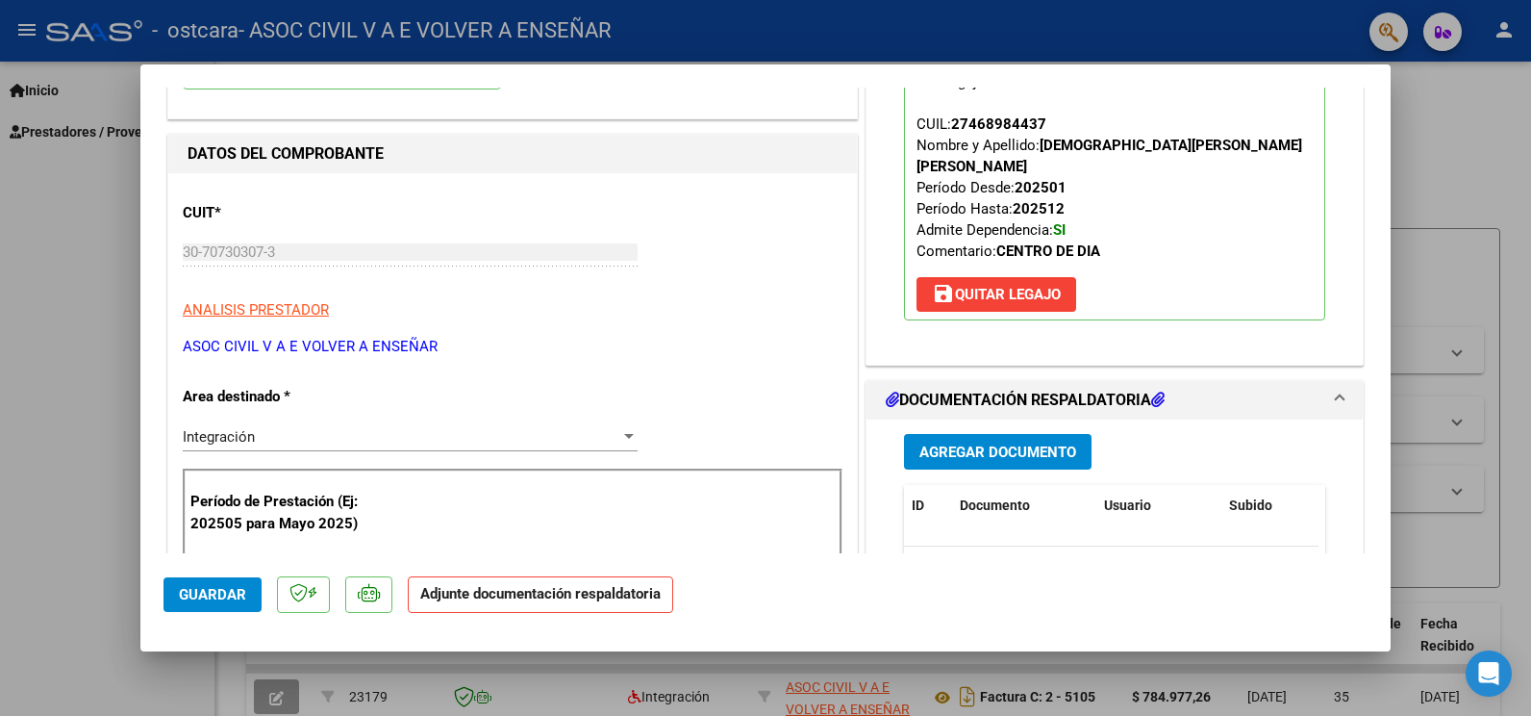
click at [941, 443] on span "Agregar Documento" at bounding box center [997, 451] width 157 height 17
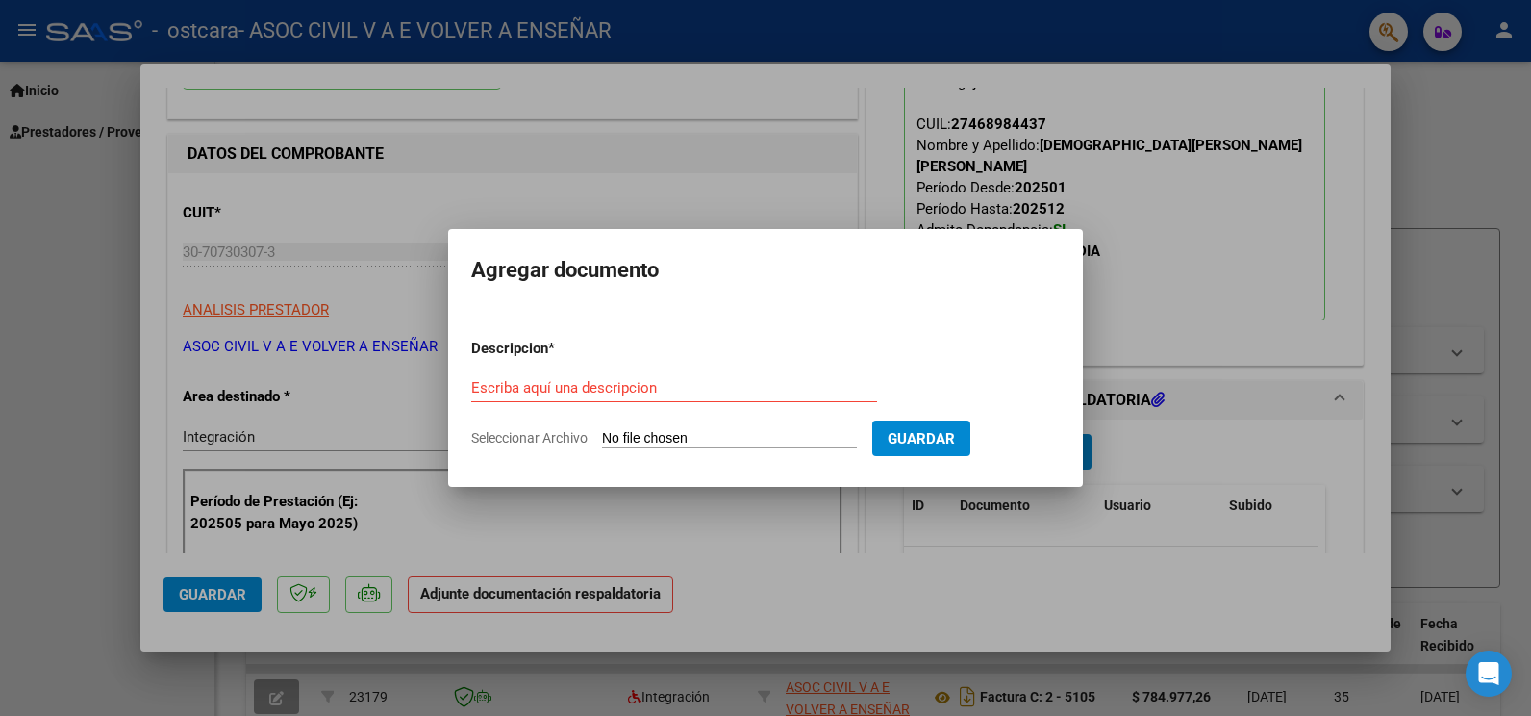
click at [810, 427] on form "Descripcion * Escriba aquí una descripcion Seleccionar Archivo Guardar" at bounding box center [765, 393] width 589 height 140
click at [696, 432] on input "Seleccionar Archivo" at bounding box center [729, 439] width 255 height 18
type input "C:\fakepath\43 BATISTA PLANILLA.pdf"
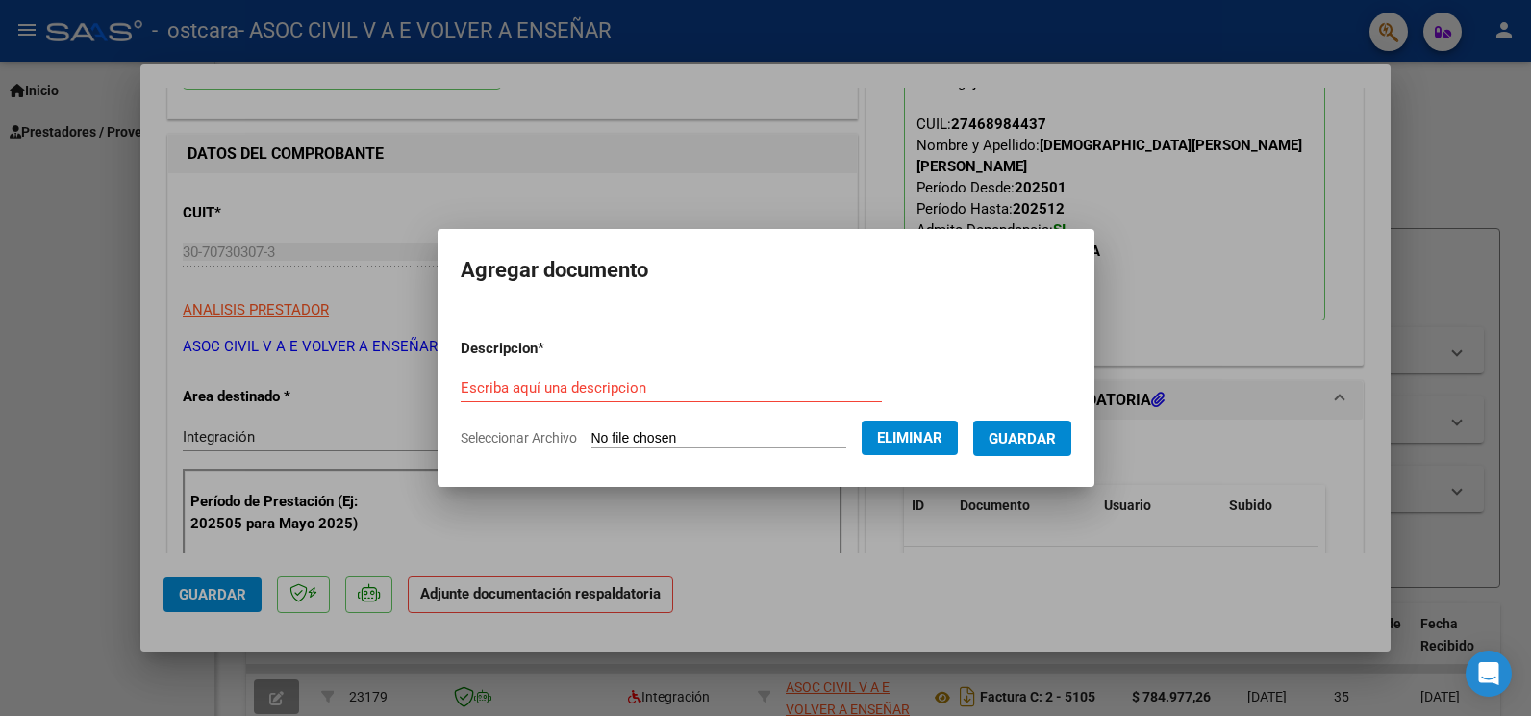
click at [643, 377] on div "Escriba aquí una descripcion" at bounding box center [671, 387] width 421 height 29
type input "a"
type input "ASISTENCIA"
click at [1056, 433] on span "Guardar" at bounding box center [1022, 438] width 67 height 17
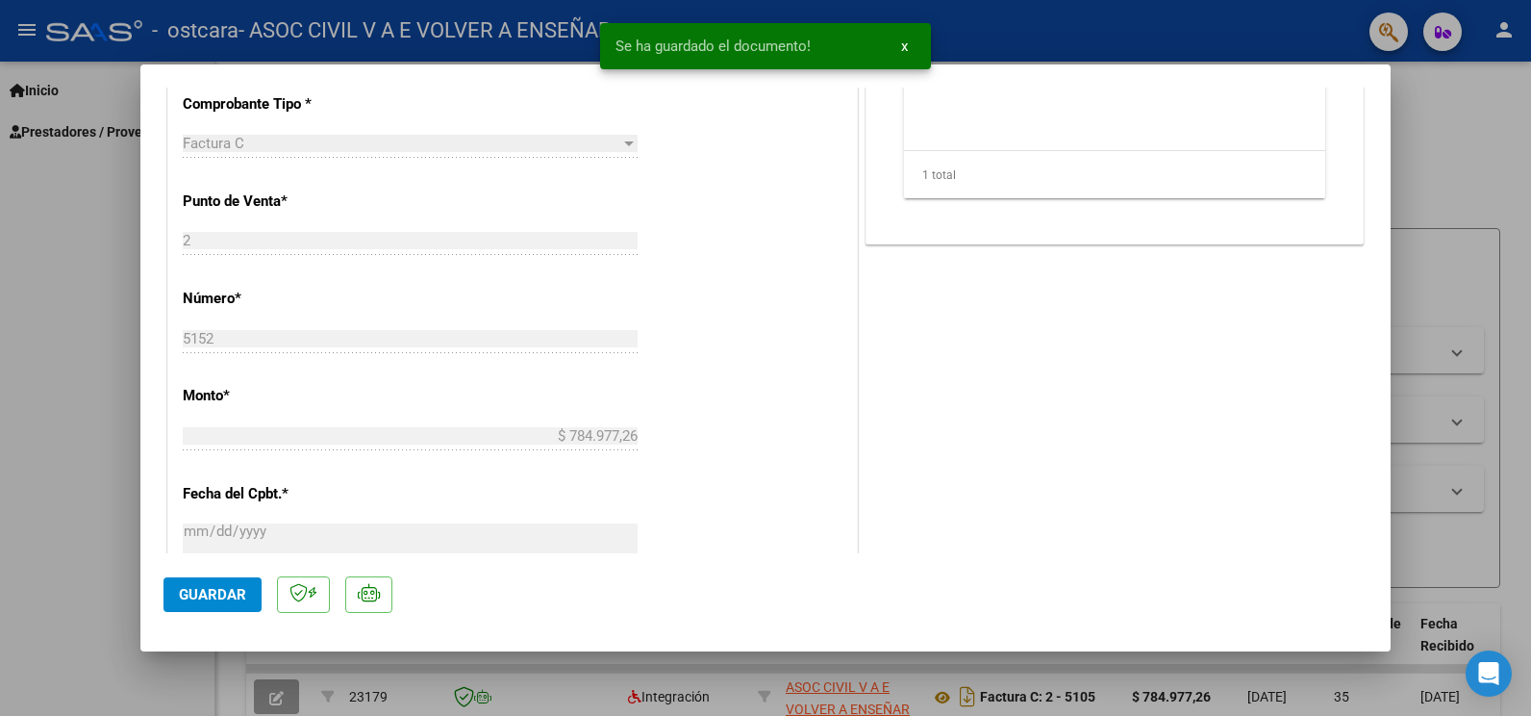
scroll to position [769, 0]
click at [186, 600] on span "Guardar" at bounding box center [212, 594] width 67 height 17
